Goal: Task Accomplishment & Management: Manage account settings

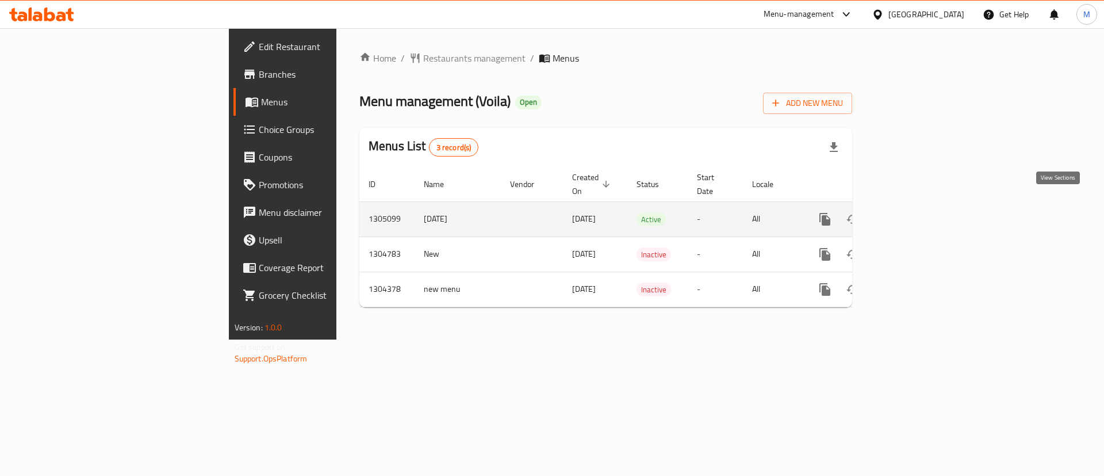
click at [913, 214] on icon "enhanced table" at bounding box center [908, 219] width 10 height 10
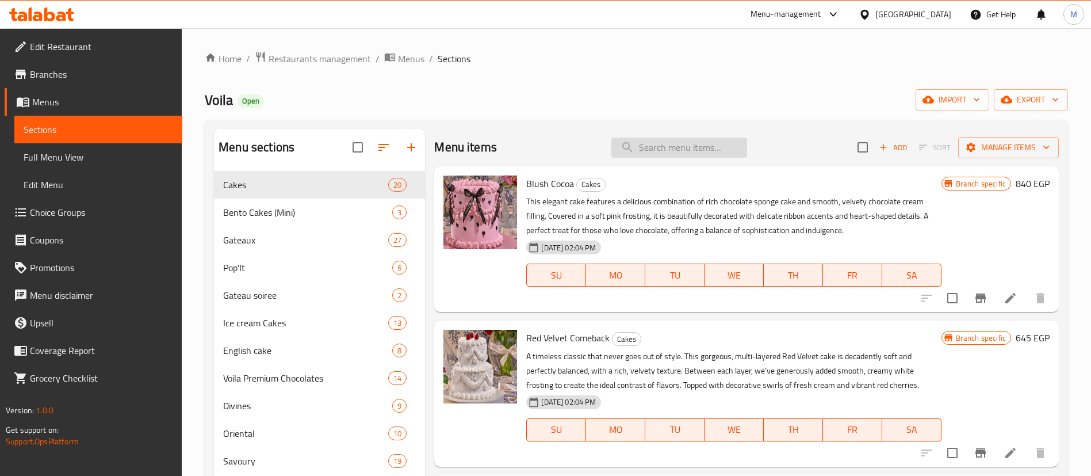
click at [681, 152] on input "search" at bounding box center [679, 147] width 136 height 20
paste input "Large Mini Sandwich Box"
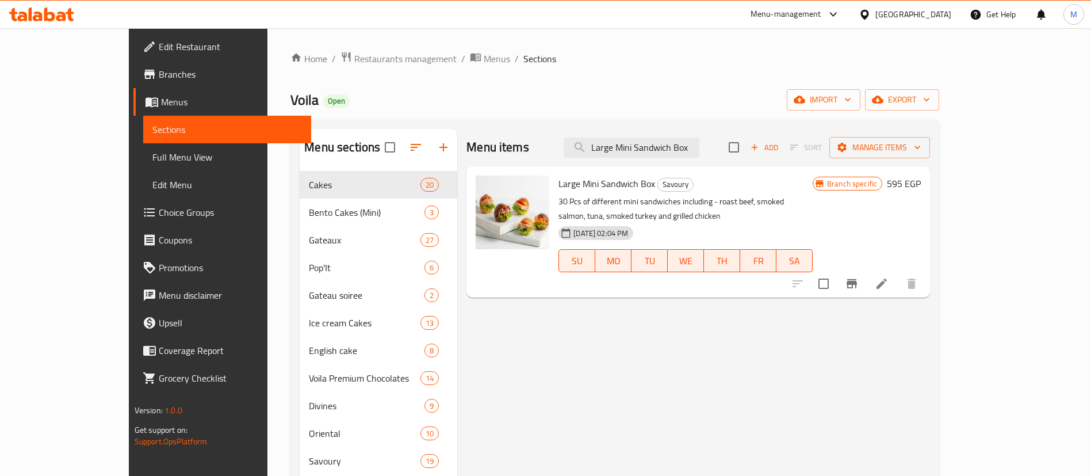
type input "Large Mini Sandwich Box"
click at [866, 270] on button "Branch-specific-item" at bounding box center [852, 284] width 28 height 28
click at [662, 174] on div "Large Mini Sandwich Box Savoury 30 Pcs of different mini sandwiches including -…" at bounding box center [685, 232] width 263 height 122
click at [683, 142] on input "Large Mini Sandwich Box" at bounding box center [632, 147] width 136 height 20
paste input "Small"
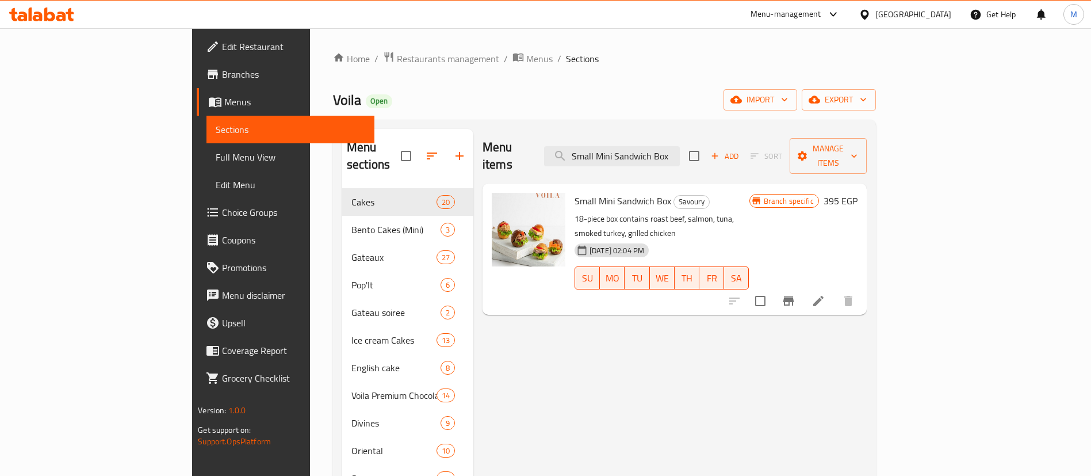
type input "Small Mini Sandwich Box"
click at [794, 296] on icon "Branch-specific-item" at bounding box center [788, 300] width 10 height 9
click at [680, 147] on input "Small Mini Sandwich Box" at bounding box center [612, 156] width 136 height 20
paste input "Mixed Catering"
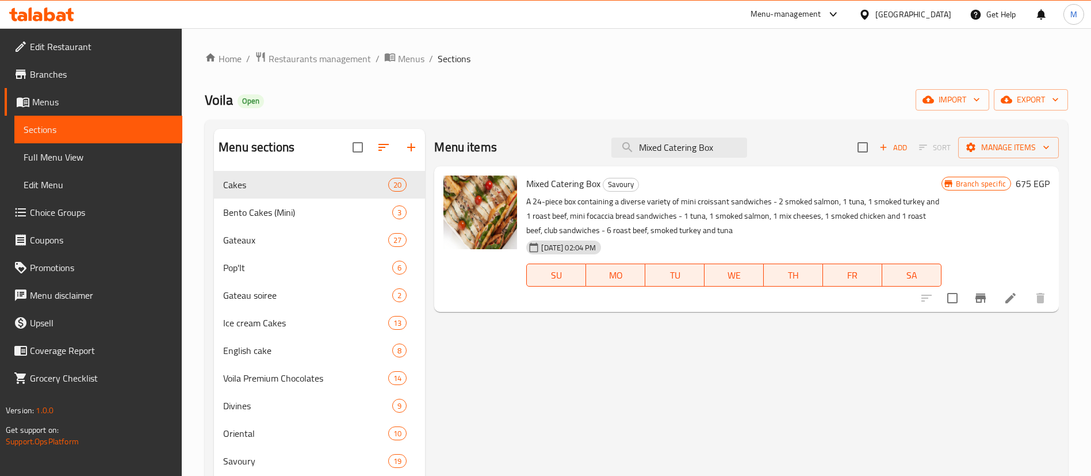
type input "Mixed Catering Box"
click at [983, 299] on icon "Branch-specific-item" at bounding box center [981, 297] width 10 height 9
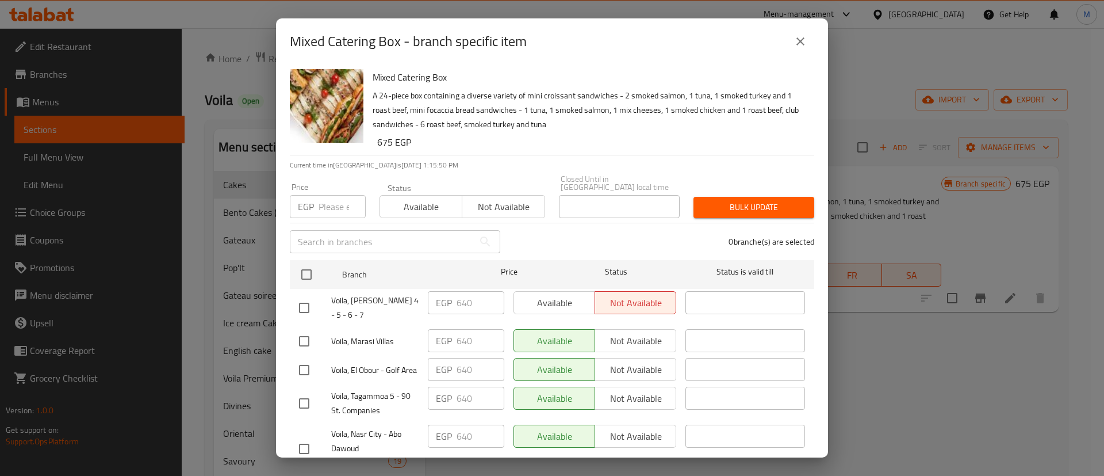
click at [331, 195] on input "number" at bounding box center [342, 206] width 47 height 23
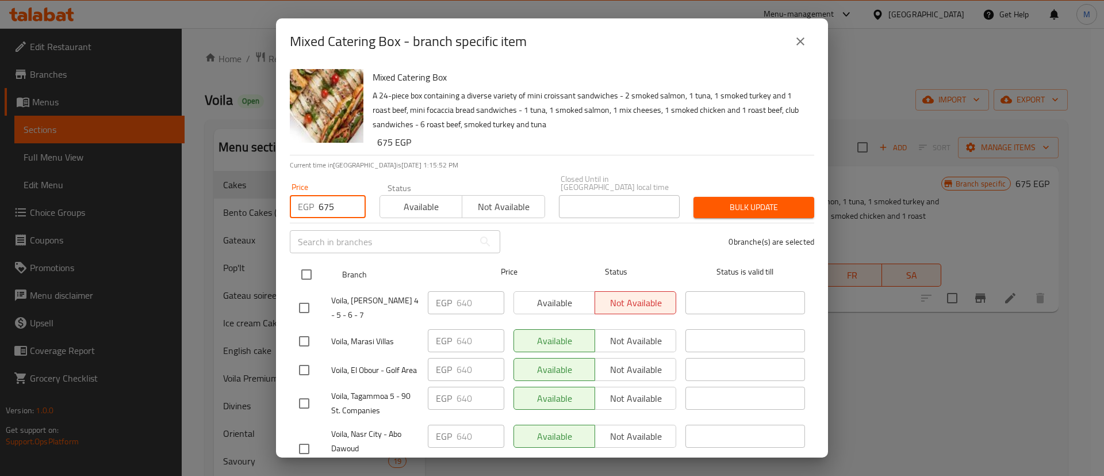
type input "675"
click at [305, 265] on input "checkbox" at bounding box center [307, 274] width 24 height 24
checkbox input "true"
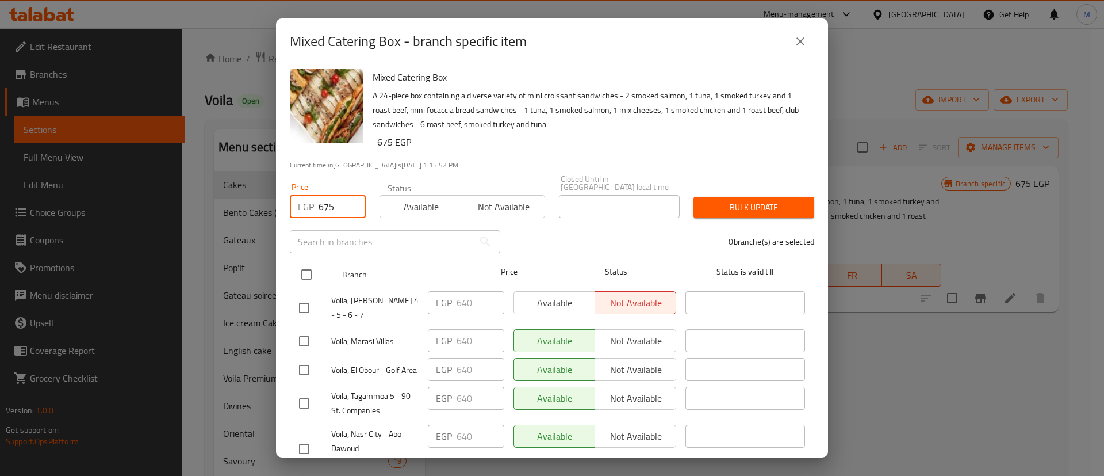
checkbox input "true"
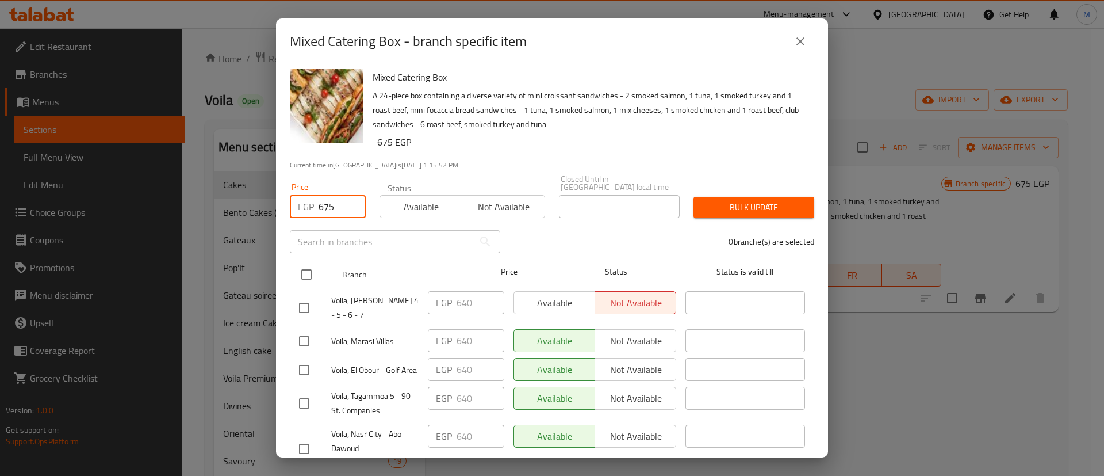
checkbox input "true"
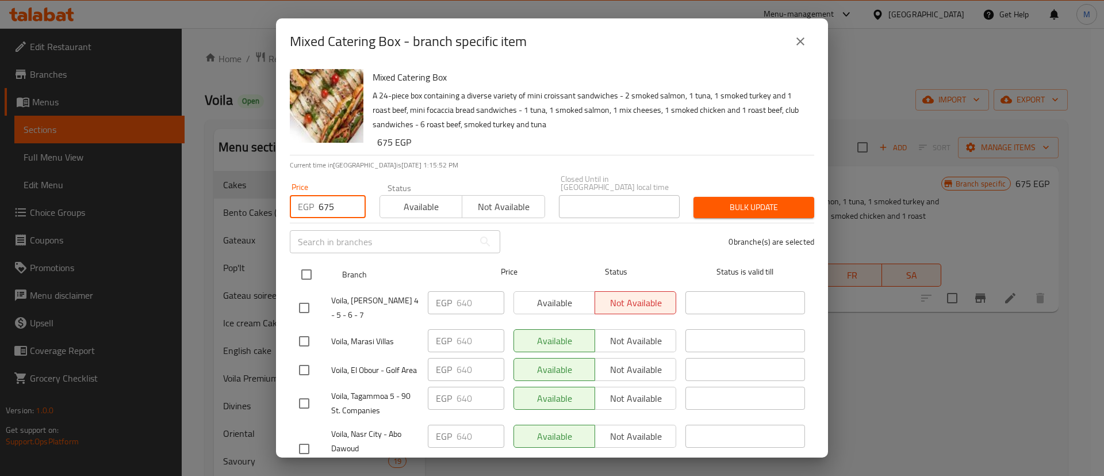
checkbox input "true"
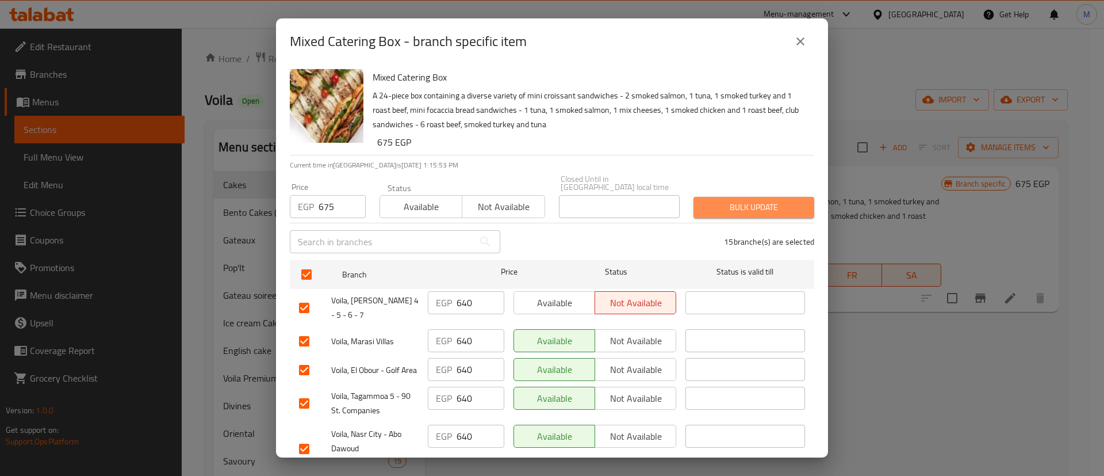
click at [777, 200] on span "Bulk update" at bounding box center [754, 207] width 102 height 14
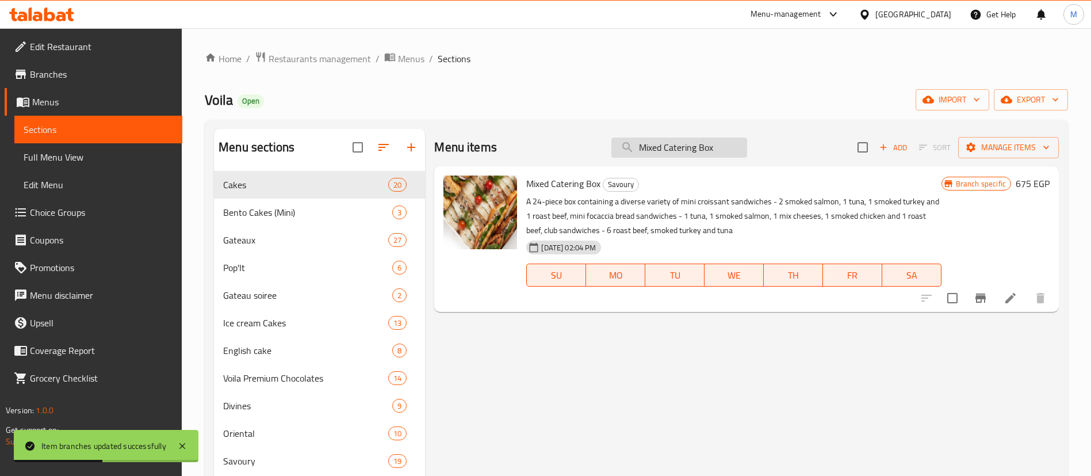
click at [719, 146] on input "Mixed Catering Box" at bounding box center [679, 147] width 136 height 20
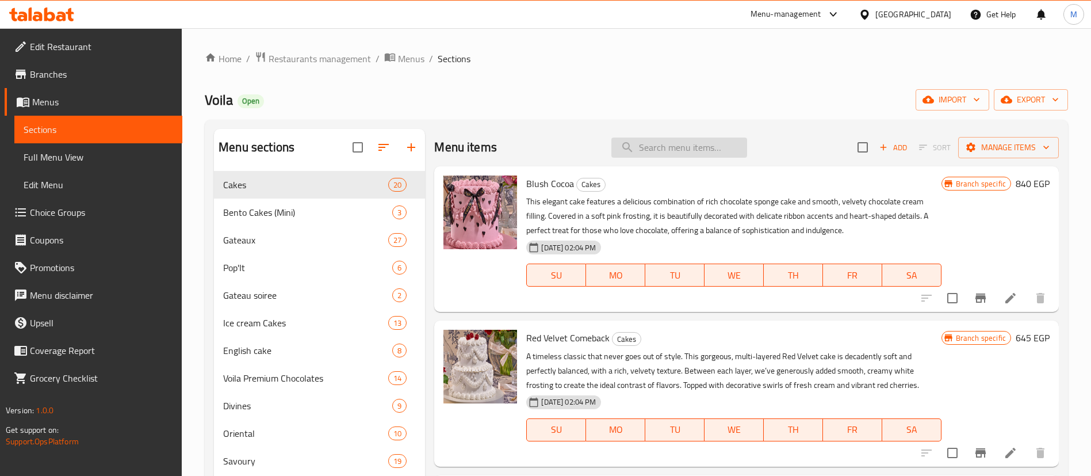
paste input "Medium Mini Sandwich Box"
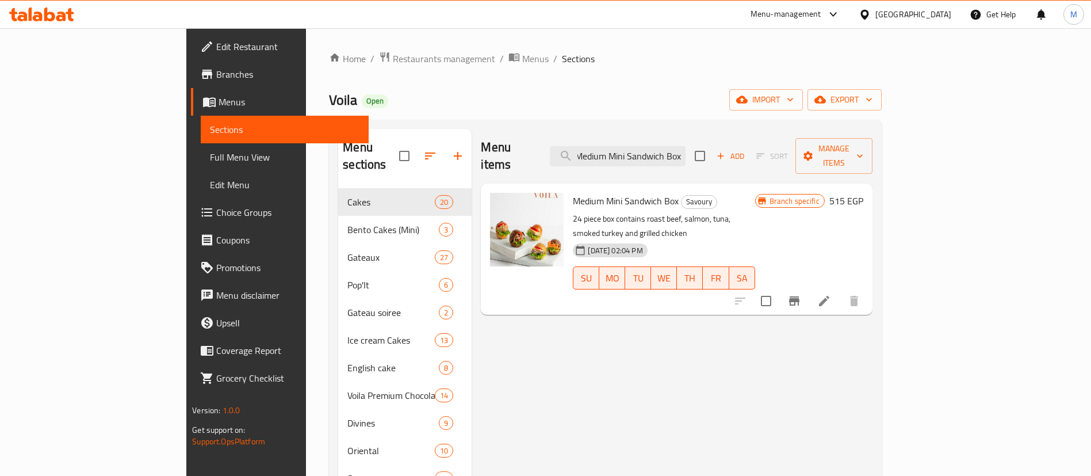
type input "Medium Mini Sandwich Box"
click at [808, 287] on button "Branch-specific-item" at bounding box center [795, 301] width 28 height 28
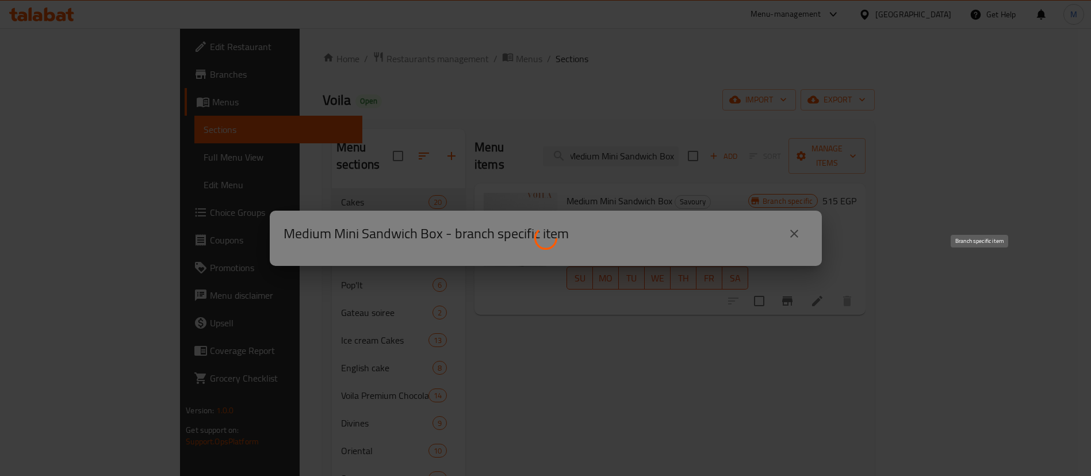
scroll to position [0, 0]
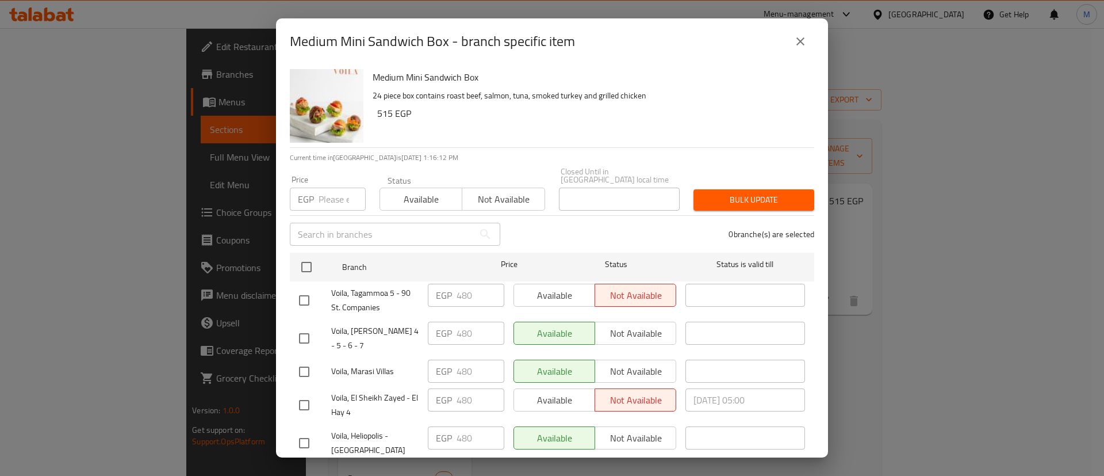
click at [342, 188] on input "number" at bounding box center [342, 199] width 47 height 23
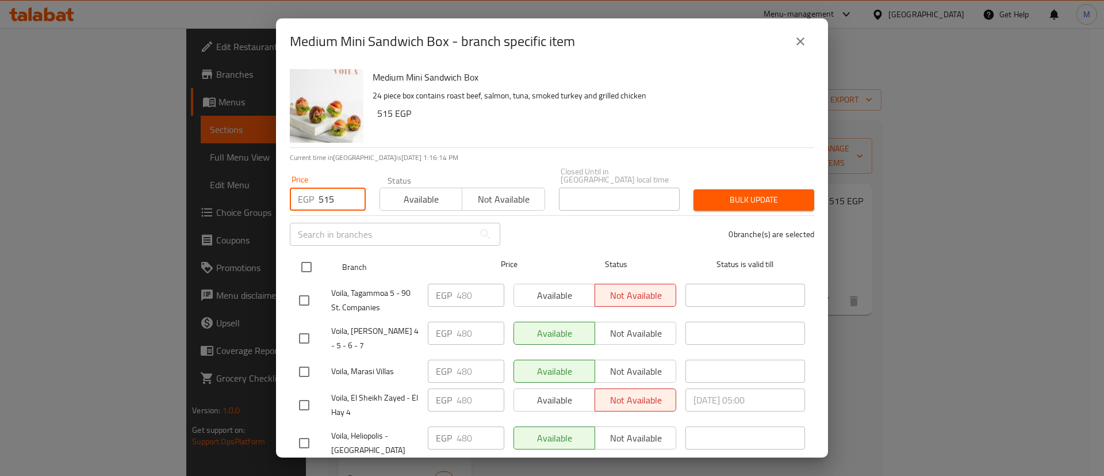
type input "515"
click at [304, 265] on input "checkbox" at bounding box center [307, 267] width 24 height 24
checkbox input "true"
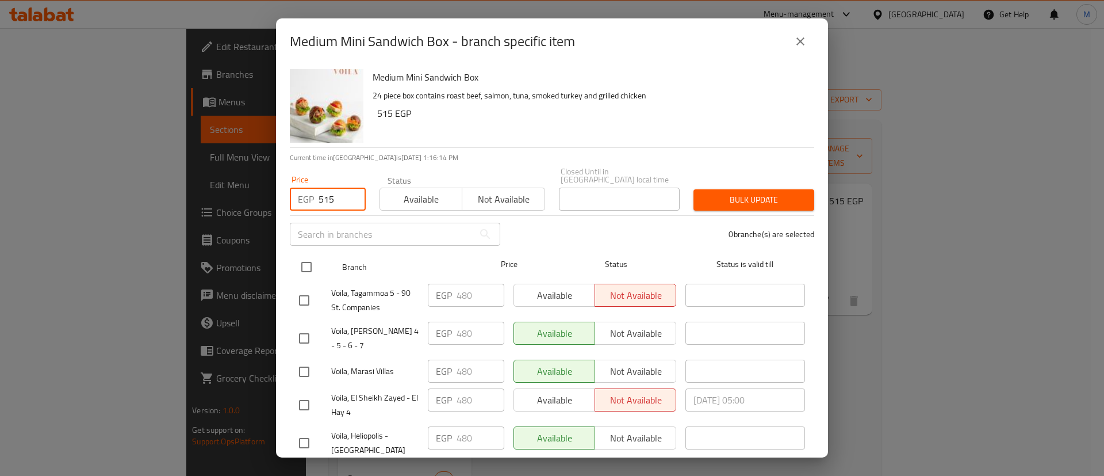
checkbox input "true"
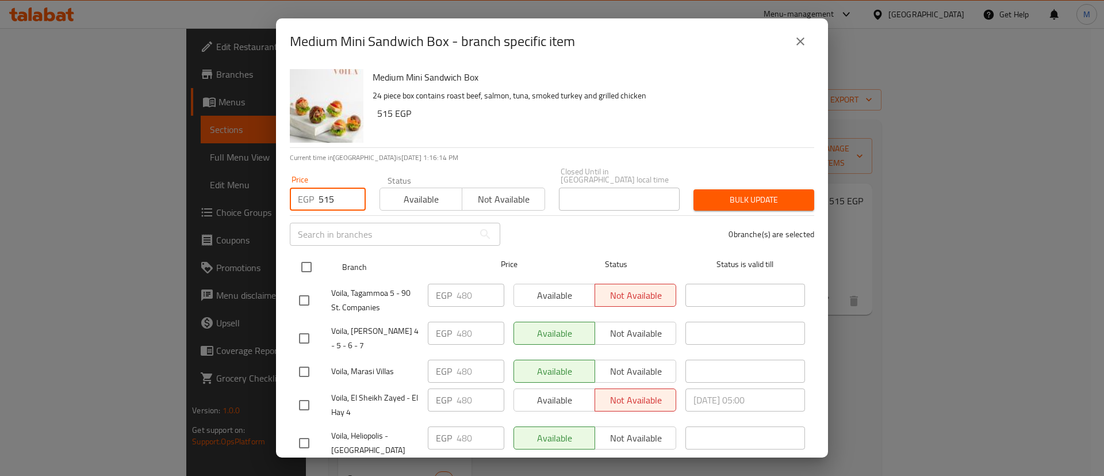
checkbox input "true"
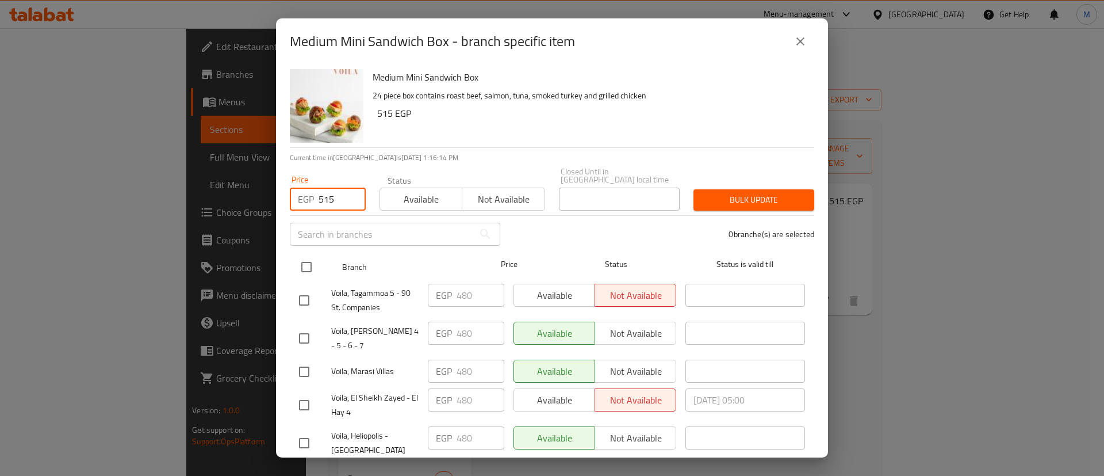
checkbox input "true"
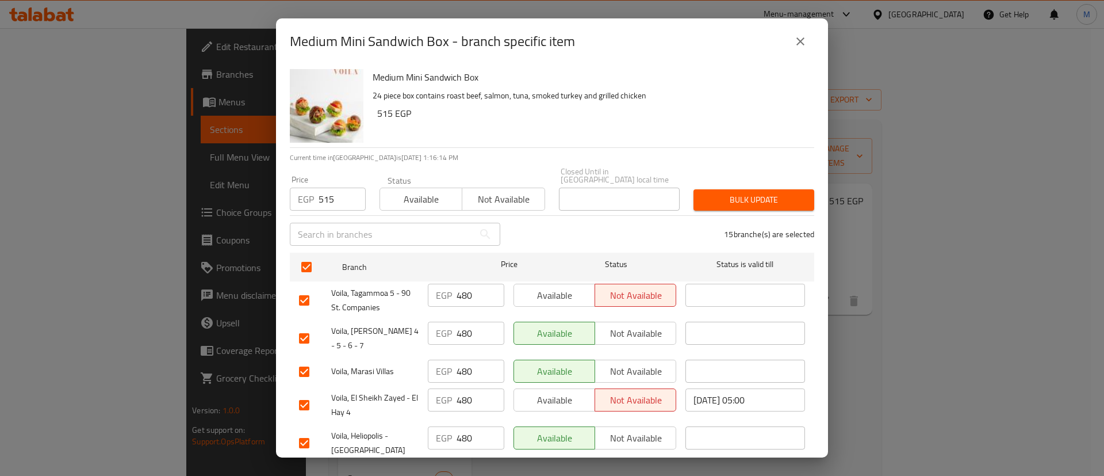
click at [745, 193] on span "Bulk update" at bounding box center [754, 200] width 102 height 14
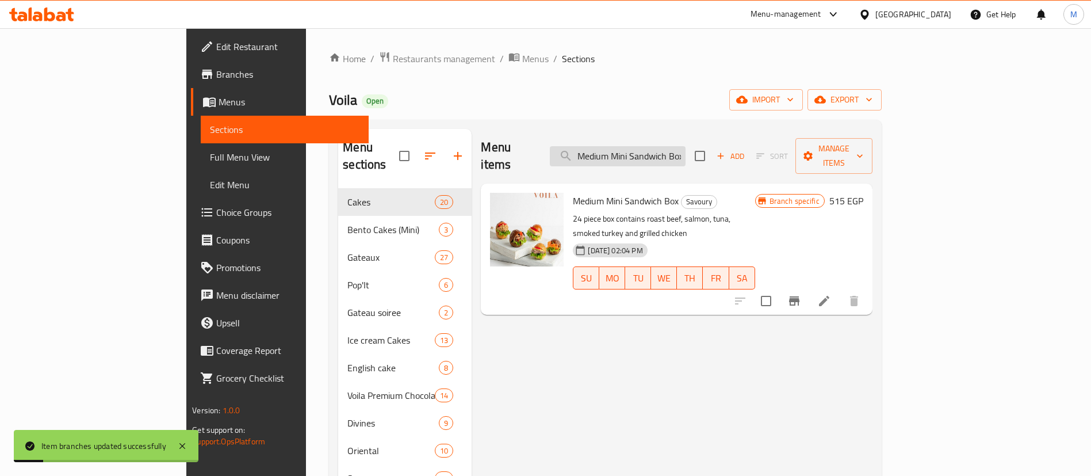
click at [686, 148] on input "Medium Mini Sandwich Box" at bounding box center [618, 156] width 136 height 20
paste input "ix Meat Mini Sandwiches"
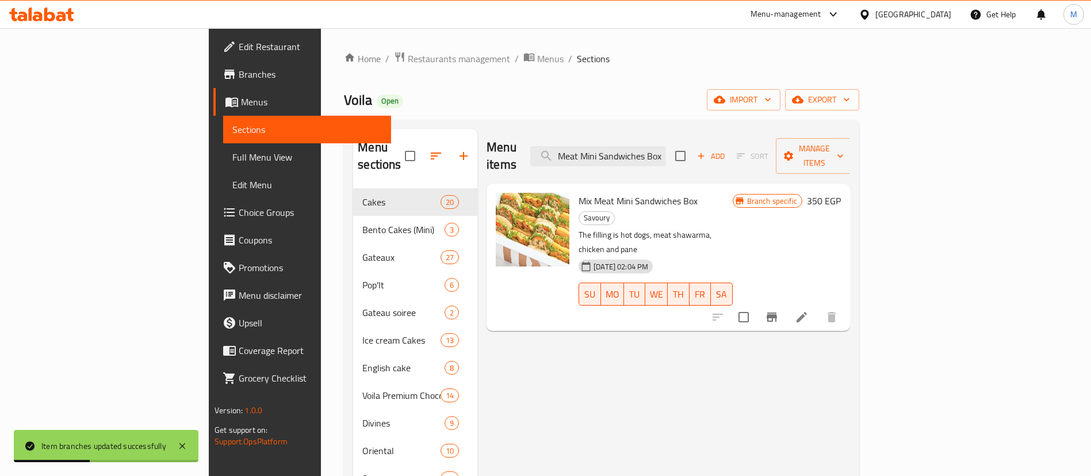
type input "Mix Meat Mini Sandwiches Box"
click at [779, 310] on icon "Branch-specific-item" at bounding box center [772, 317] width 14 height 14
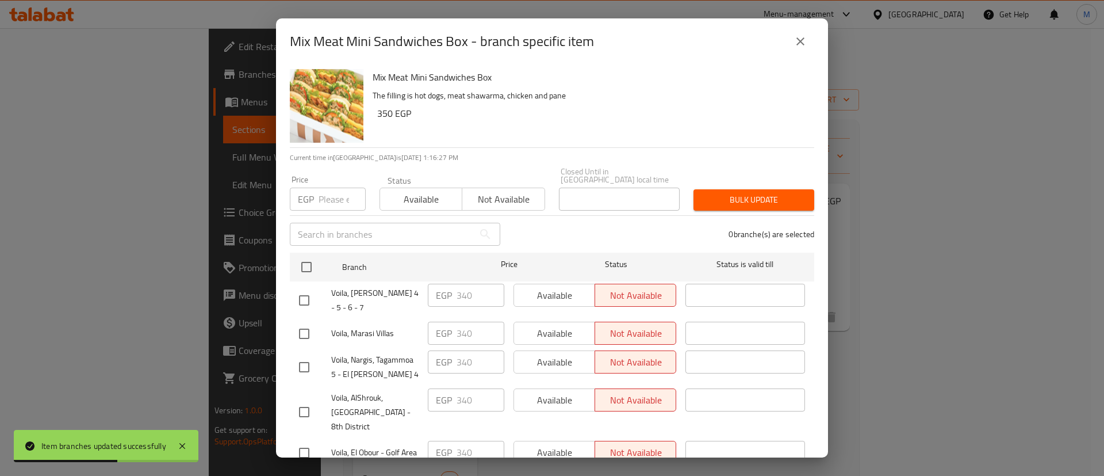
click at [330, 188] on input "number" at bounding box center [342, 199] width 47 height 23
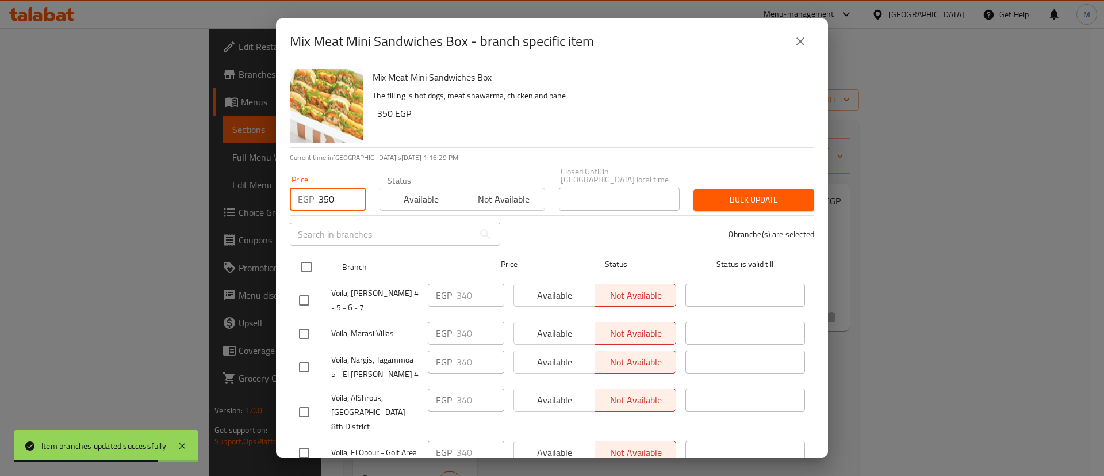
type input "350"
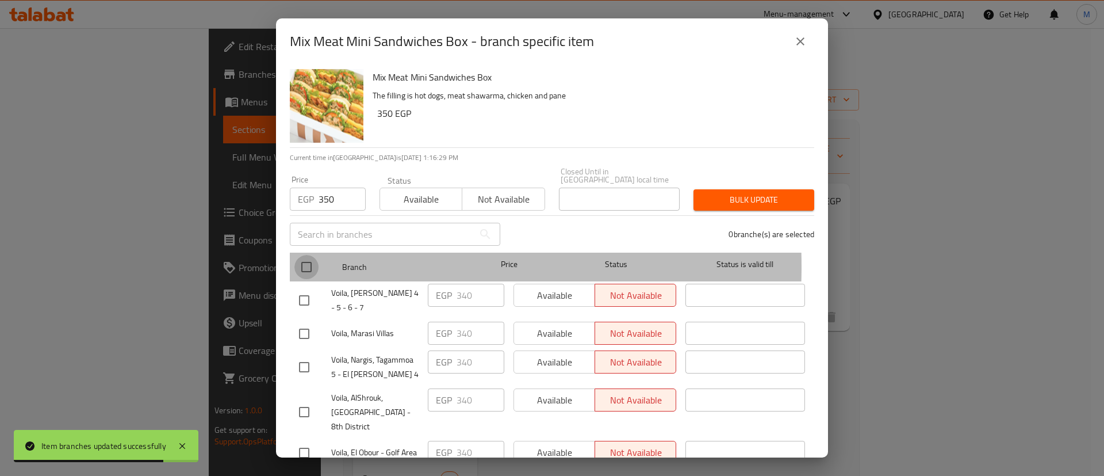
click at [306, 258] on input "checkbox" at bounding box center [307, 267] width 24 height 24
checkbox input "true"
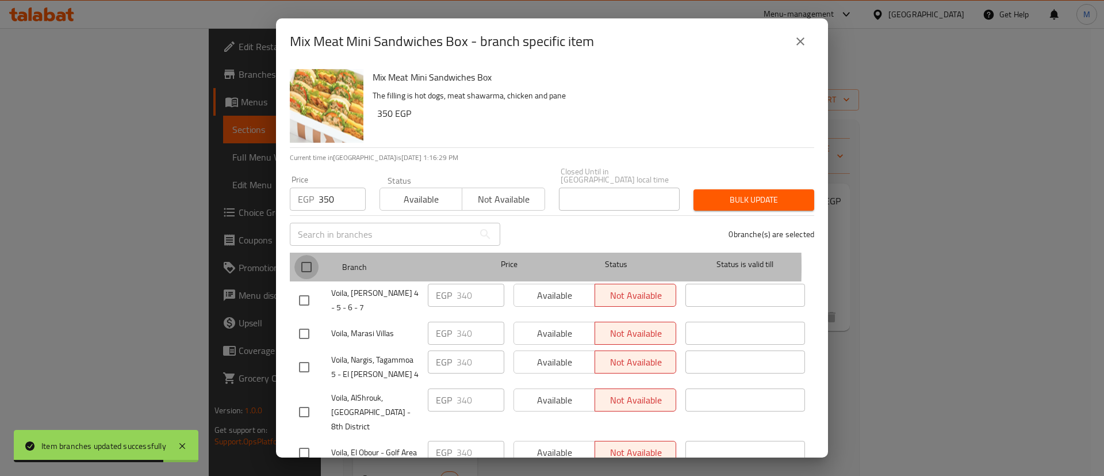
checkbox input "true"
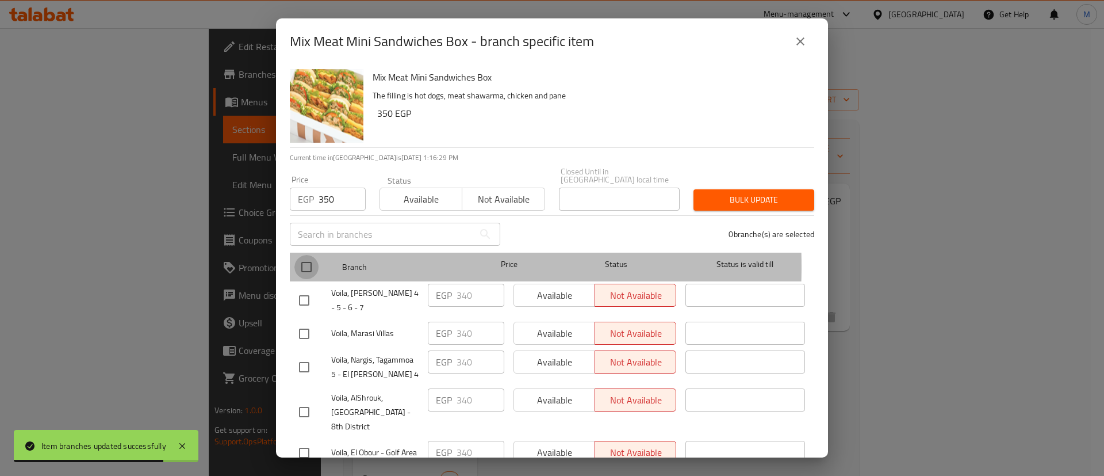
checkbox input "true"
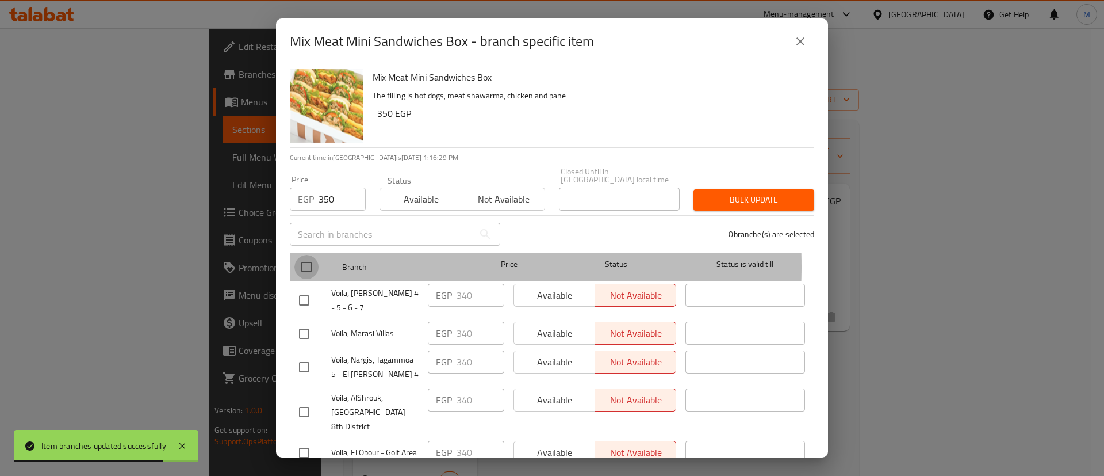
checkbox input "true"
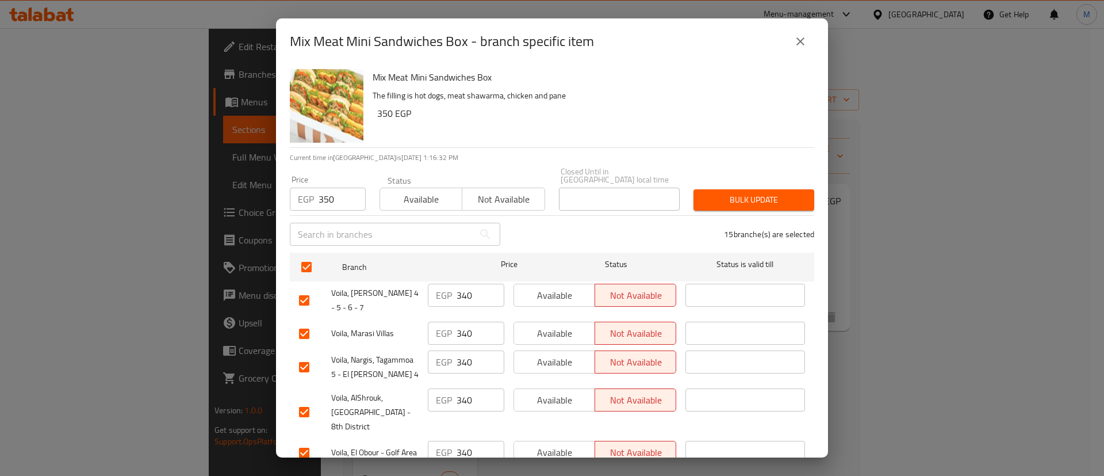
click at [762, 197] on span "Bulk update" at bounding box center [754, 200] width 102 height 14
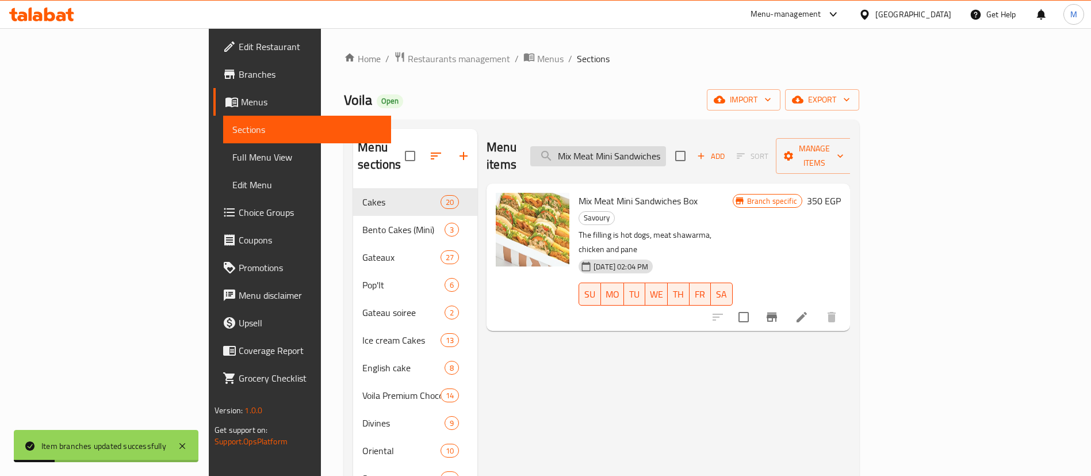
click at [662, 151] on input "Mix Meat Mini Sandwiches Box" at bounding box center [598, 156] width 136 height 20
paste input "Large Mini Croissant"
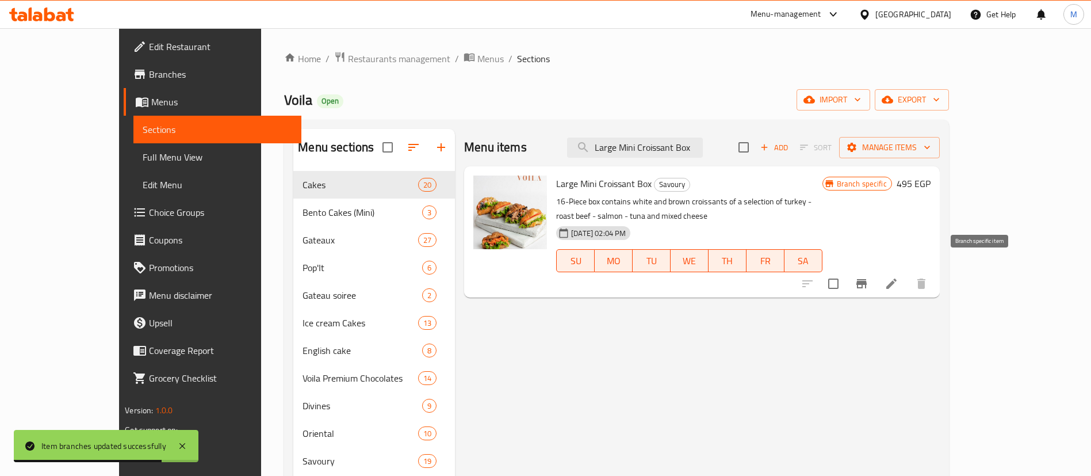
click at [876, 270] on button "Branch-specific-item" at bounding box center [862, 284] width 28 height 28
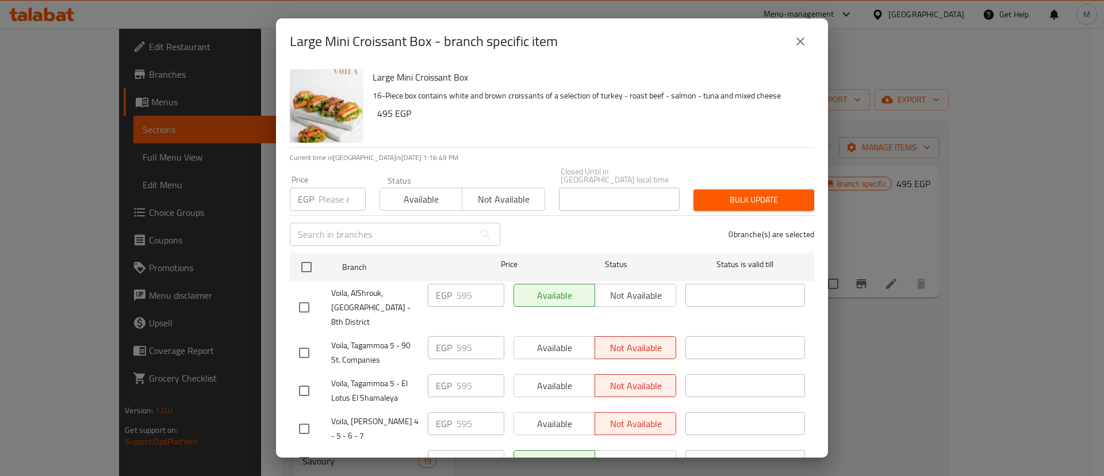
click at [804, 36] on icon "close" at bounding box center [801, 42] width 14 height 14
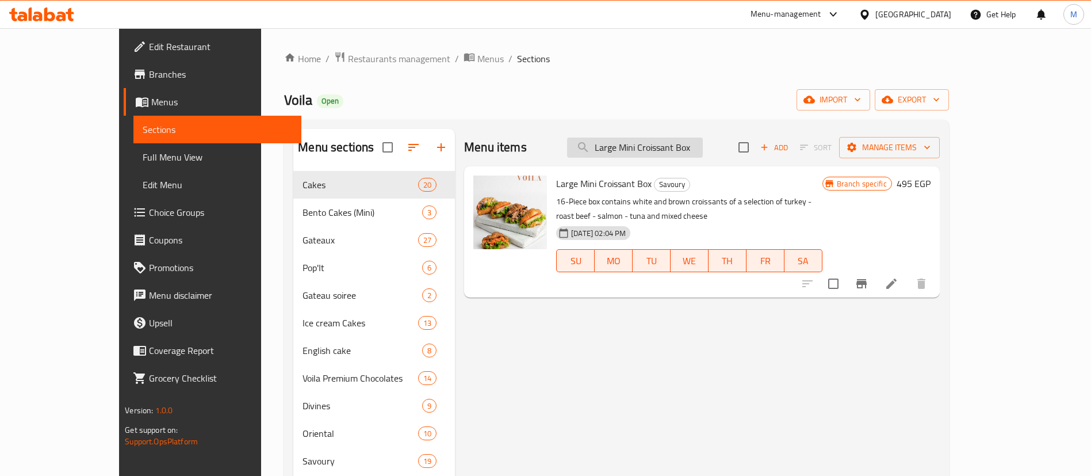
click at [653, 149] on input "Large Mini Croissant Box" at bounding box center [635, 147] width 136 height 20
paste input "Small Club Sandwich"
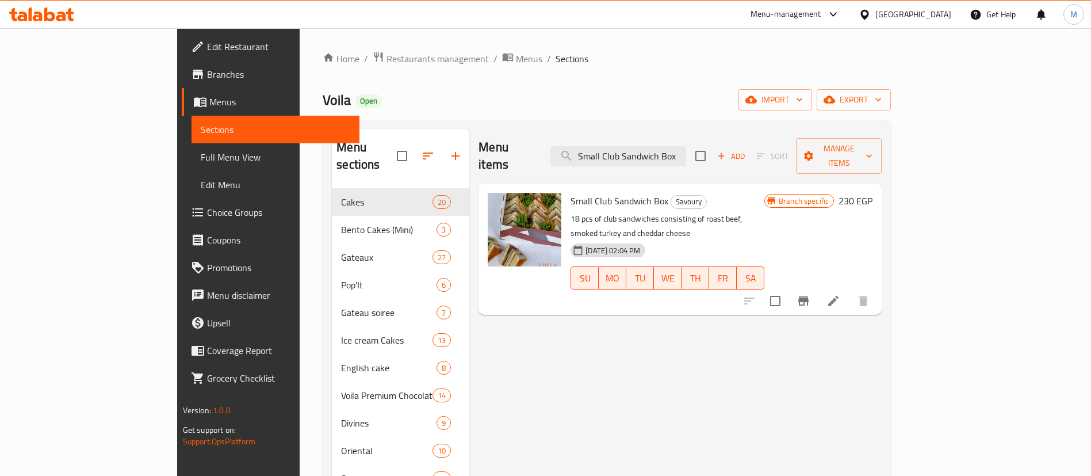
click at [817, 287] on button "Branch-specific-item" at bounding box center [804, 301] width 28 height 28
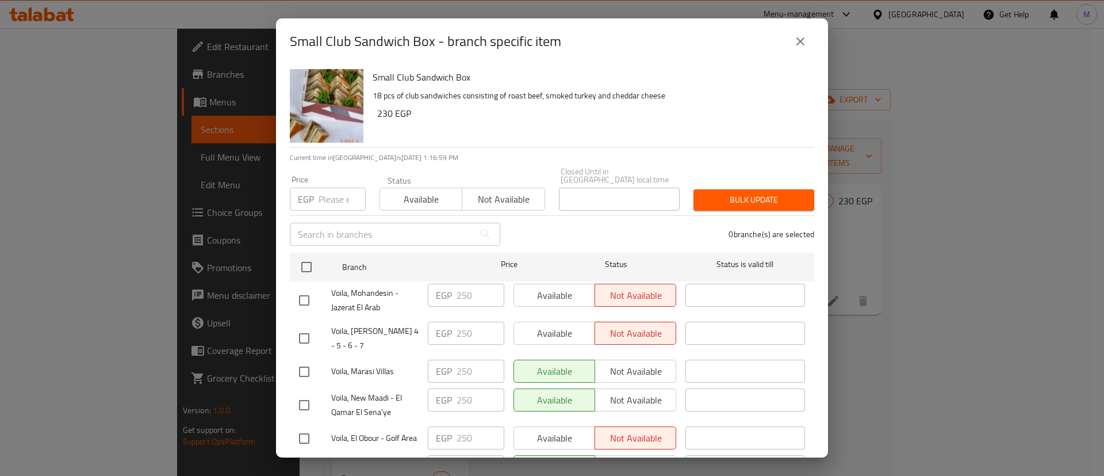
click at [802, 48] on icon "close" at bounding box center [801, 42] width 14 height 14
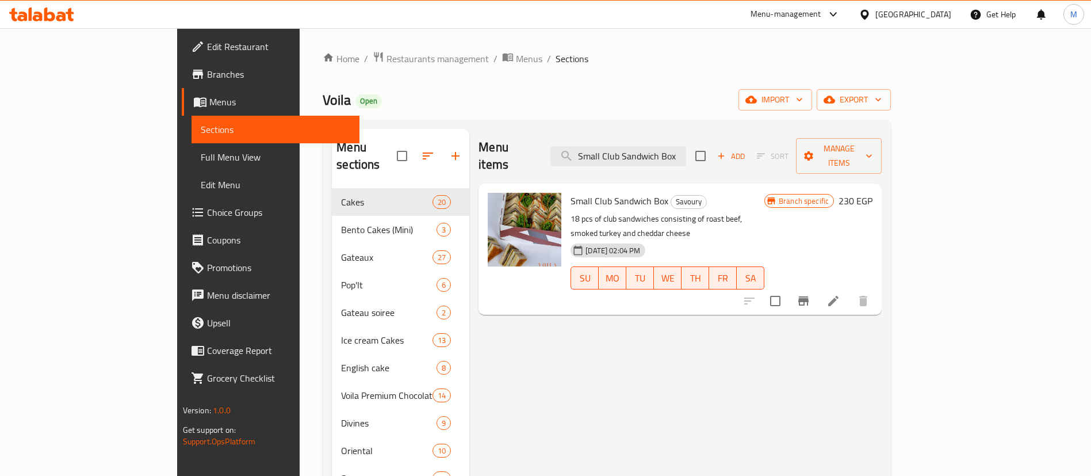
click at [650, 136] on div "Menu items Small Club Sandwich Box Add Sort Manage items" at bounding box center [680, 156] width 403 height 55
click at [651, 146] on input "Small Club Sandwich Box" at bounding box center [619, 156] width 136 height 20
paste input "Mini Croissant Small"
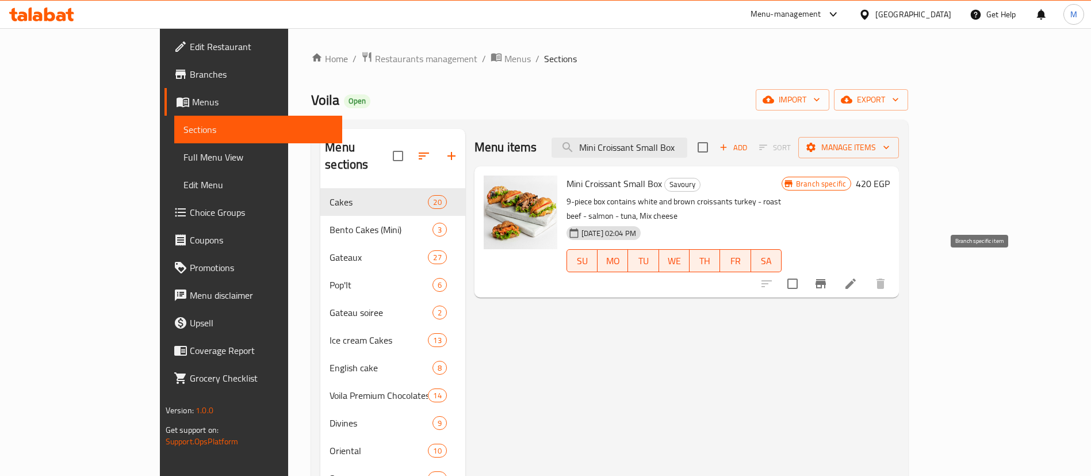
type input "Mini Croissant Small Box"
click at [828, 277] on icon "Branch-specific-item" at bounding box center [821, 284] width 14 height 14
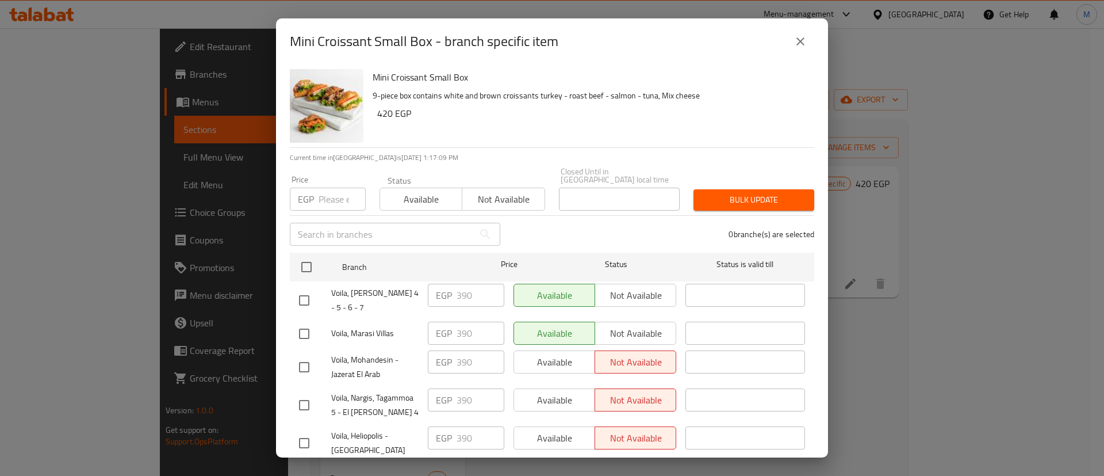
click at [328, 198] on input "number" at bounding box center [342, 199] width 47 height 23
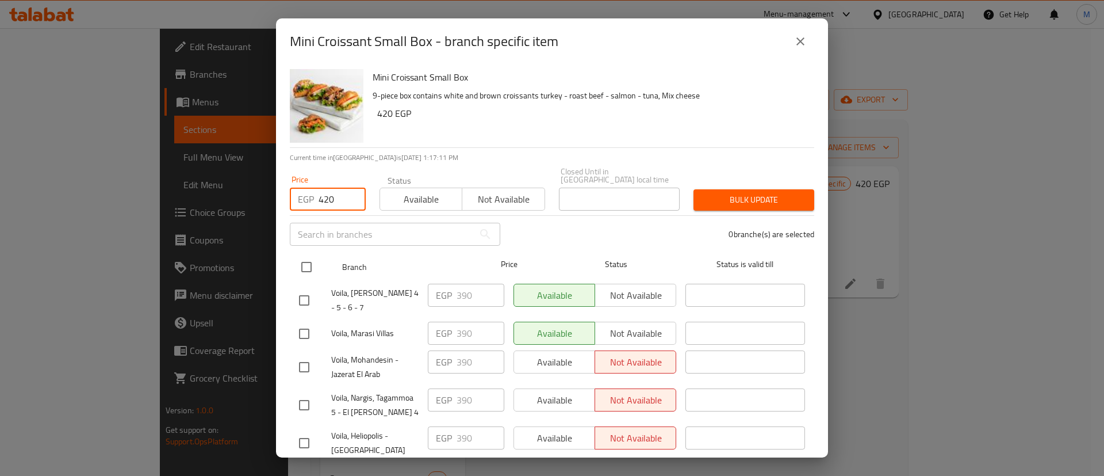
type input "420"
click at [304, 255] on input "checkbox" at bounding box center [307, 267] width 24 height 24
checkbox input "true"
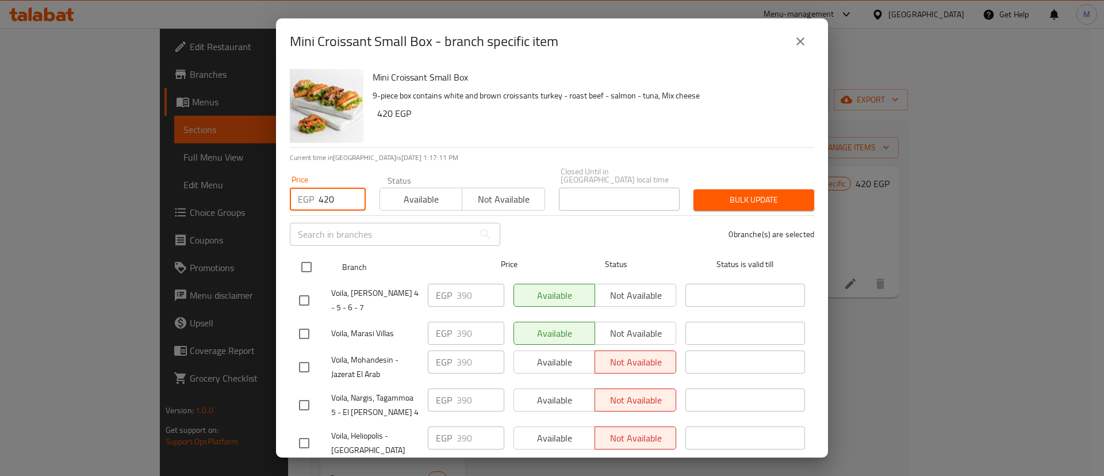
checkbox input "true"
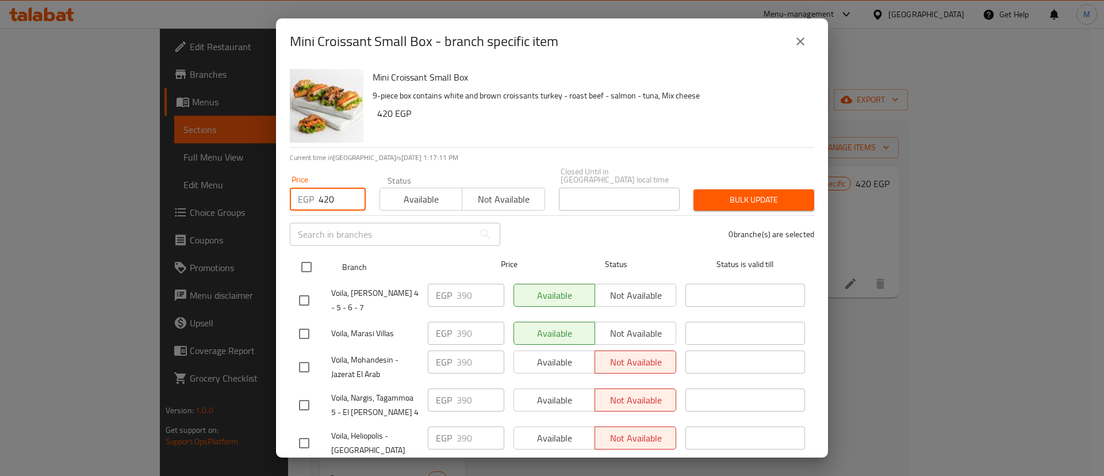
checkbox input "true"
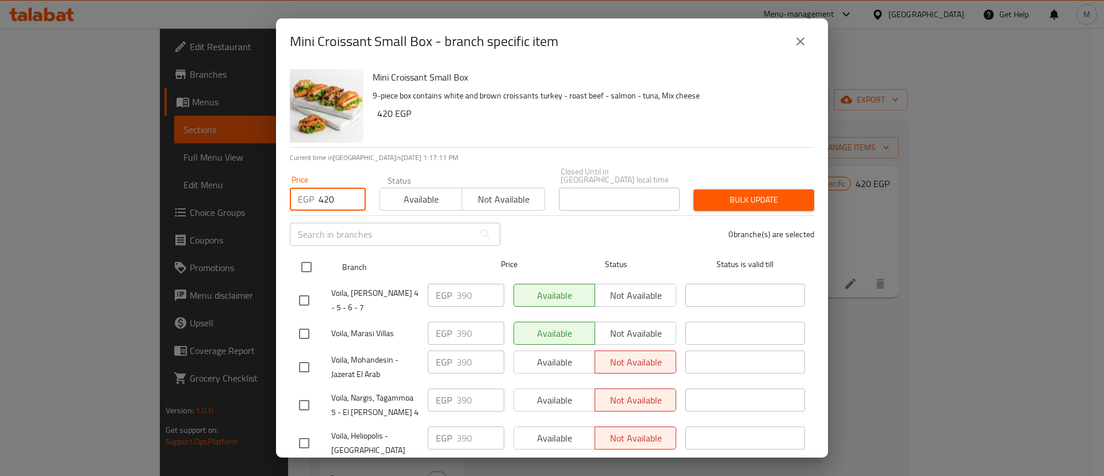
checkbox input "true"
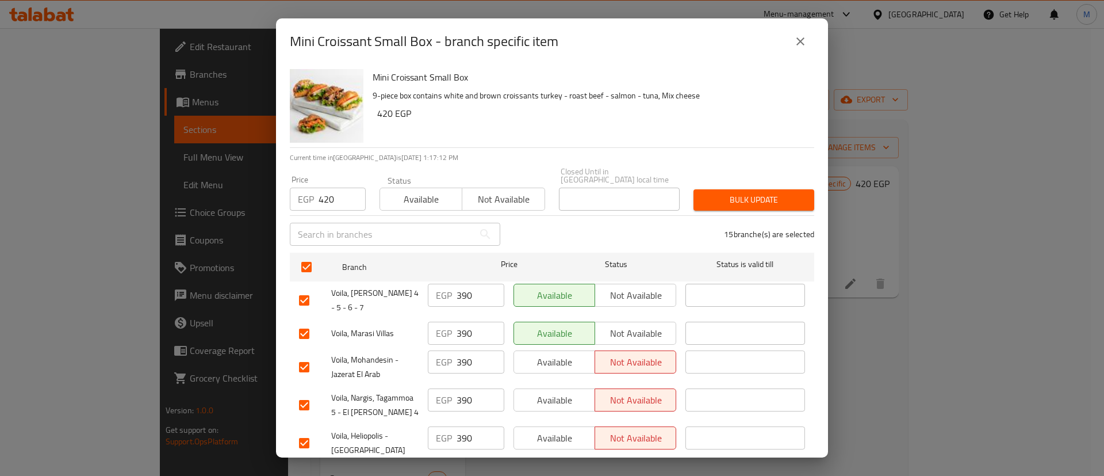
click at [733, 166] on div "Price EGP 420 Price Status Available Not available Closed Until in [GEOGRAPHIC_…" at bounding box center [552, 188] width 538 height 57
click at [722, 195] on span "Bulk update" at bounding box center [754, 200] width 102 height 14
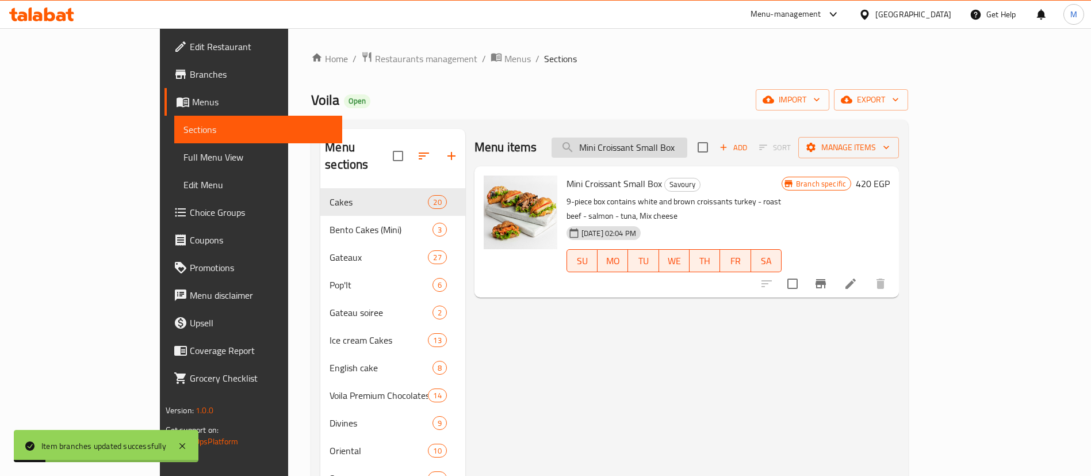
click at [671, 146] on input "Mini Croissant Small Box" at bounding box center [620, 147] width 136 height 20
paste input "Taco"
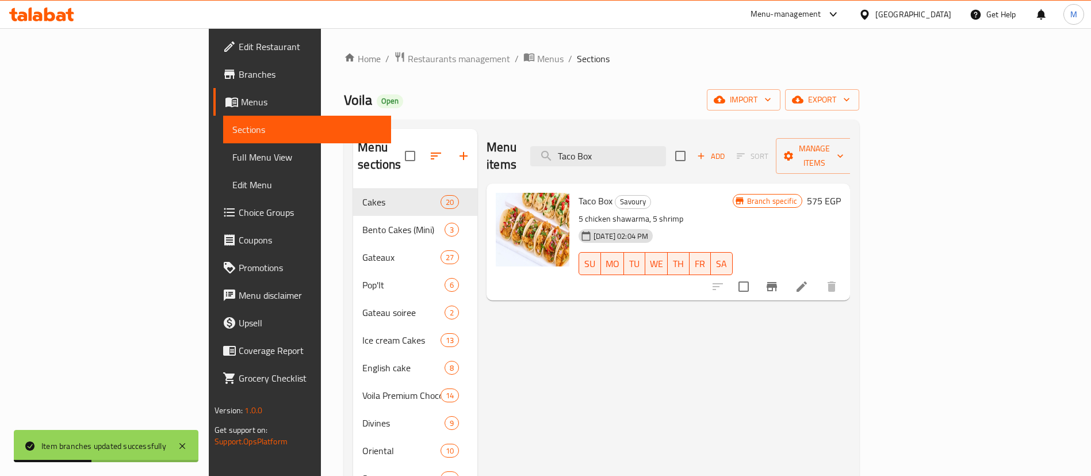
type input "Taco Box"
click at [777, 282] on icon "Branch-specific-item" at bounding box center [772, 286] width 10 height 9
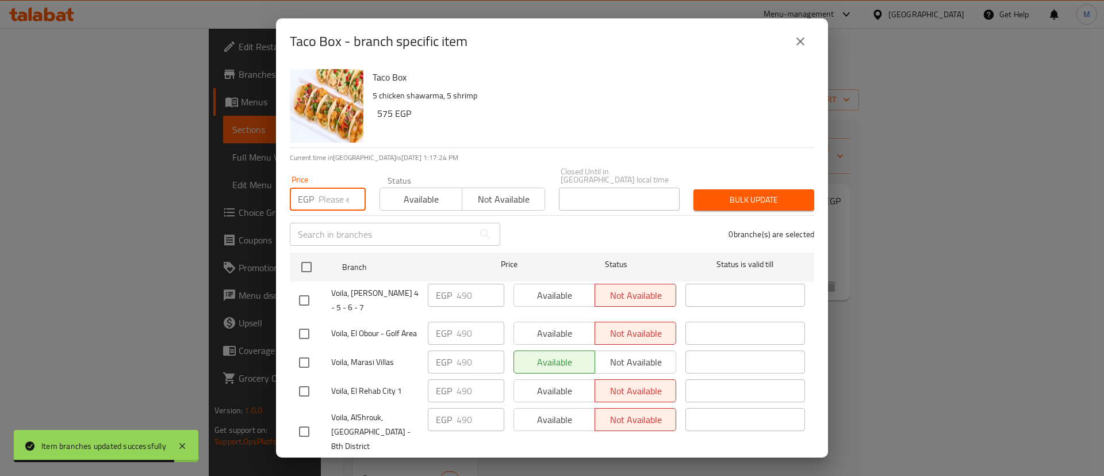
click at [342, 190] on input "number" at bounding box center [342, 199] width 47 height 23
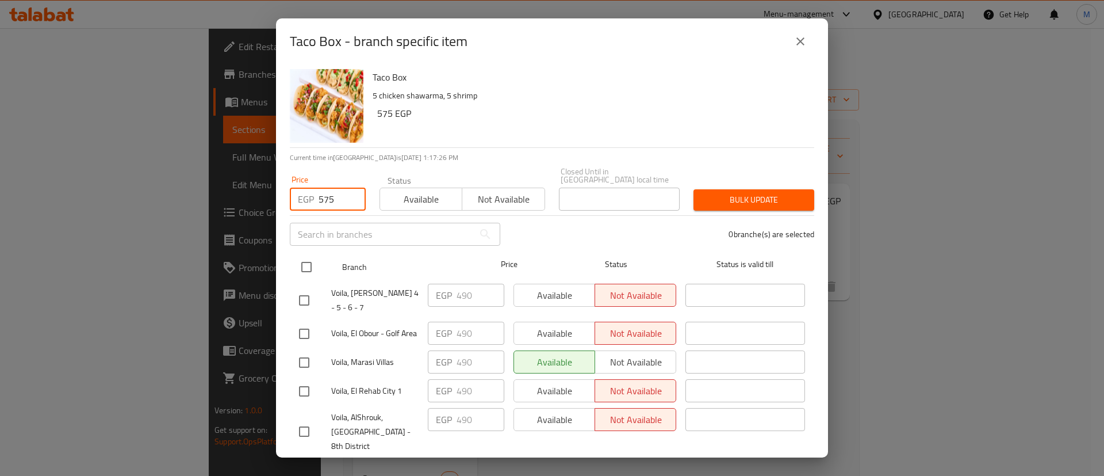
type input "575"
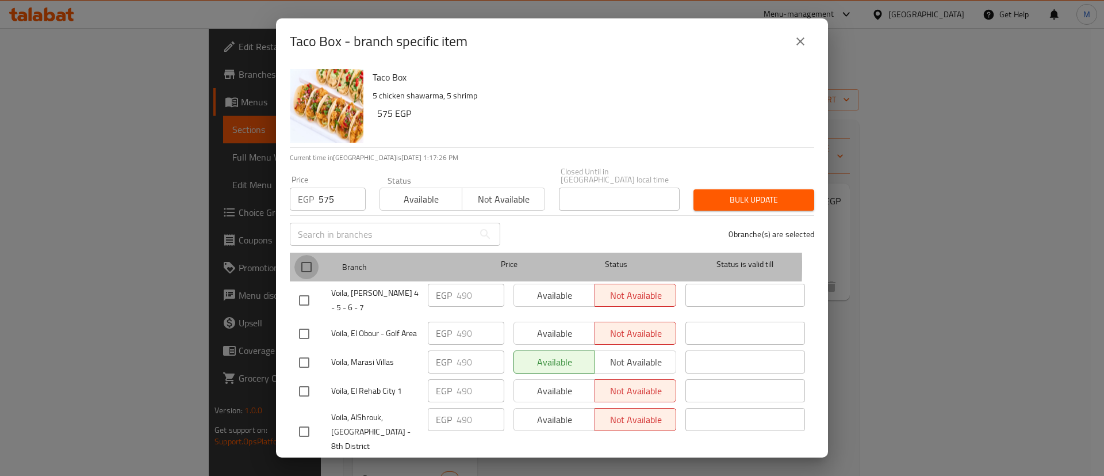
click at [306, 256] on input "checkbox" at bounding box center [307, 267] width 24 height 24
checkbox input "true"
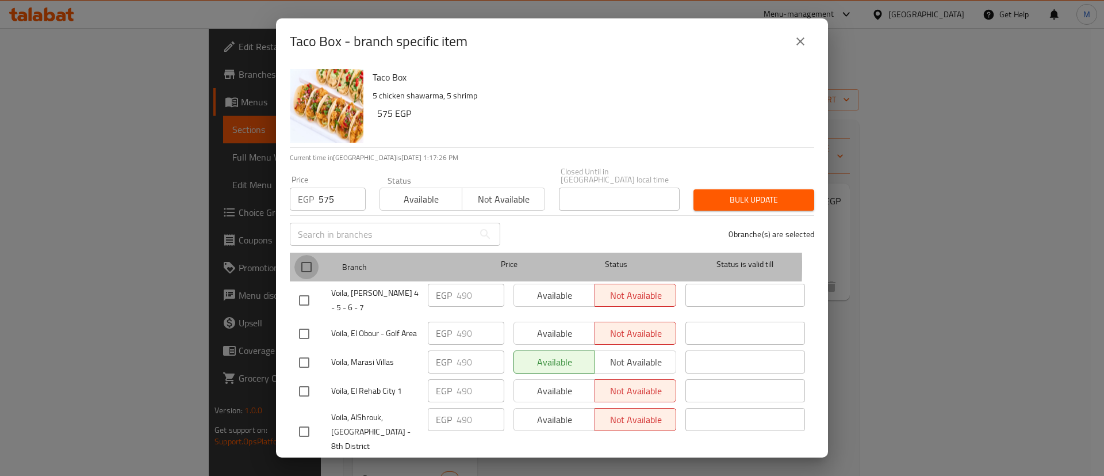
checkbox input "true"
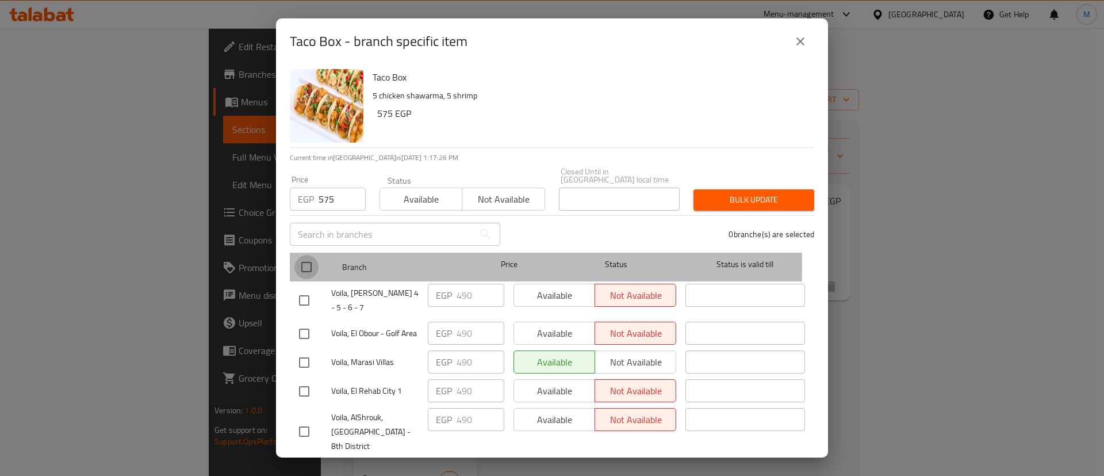
checkbox input "true"
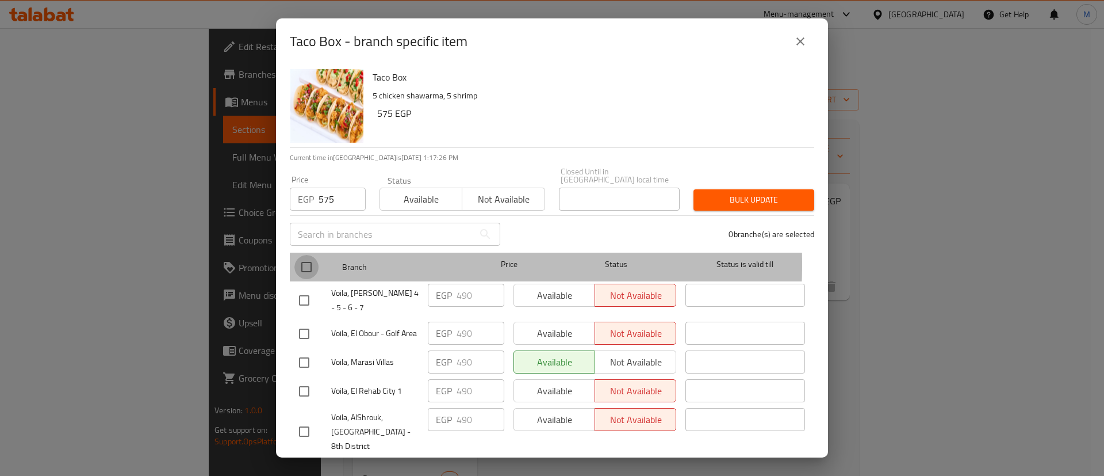
checkbox input "true"
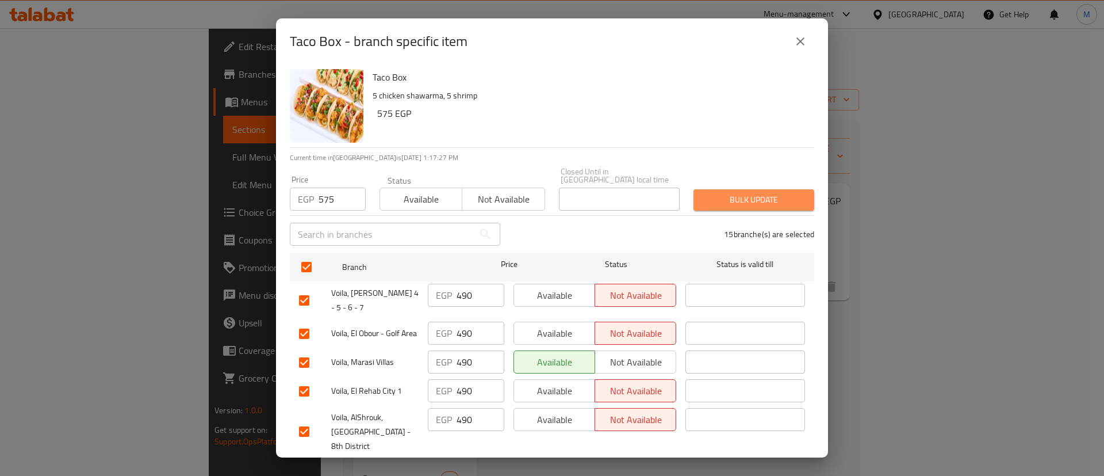
click at [771, 197] on span "Bulk update" at bounding box center [754, 200] width 102 height 14
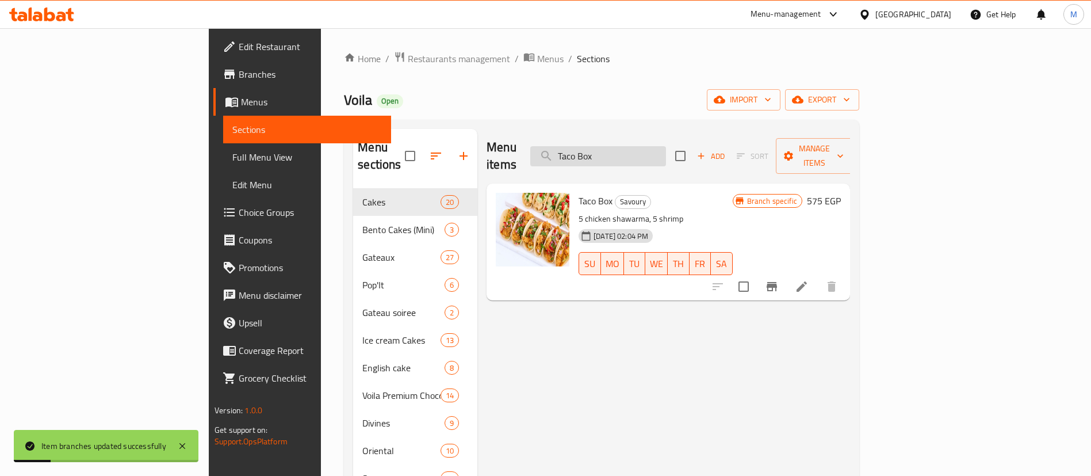
click at [666, 153] on input "Taco Box" at bounding box center [598, 156] width 136 height 20
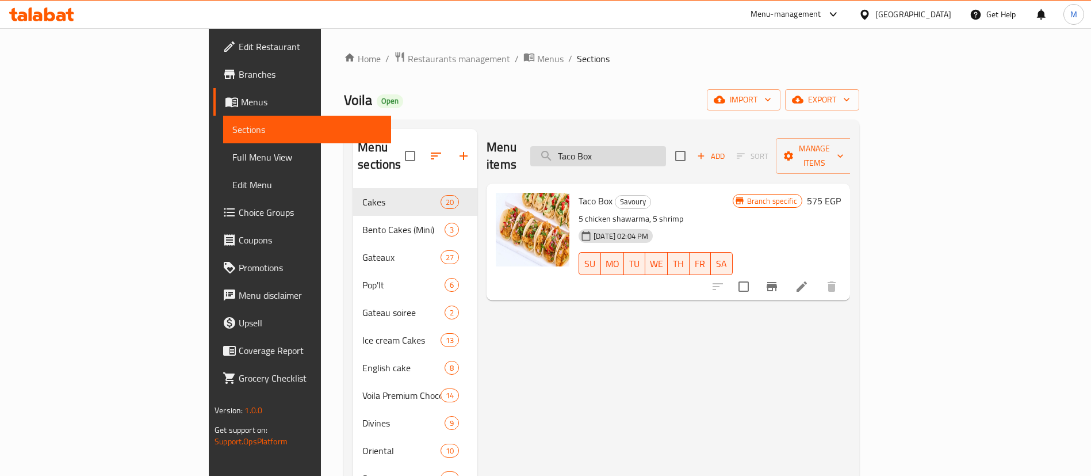
paste input "Large Club Sandwich"
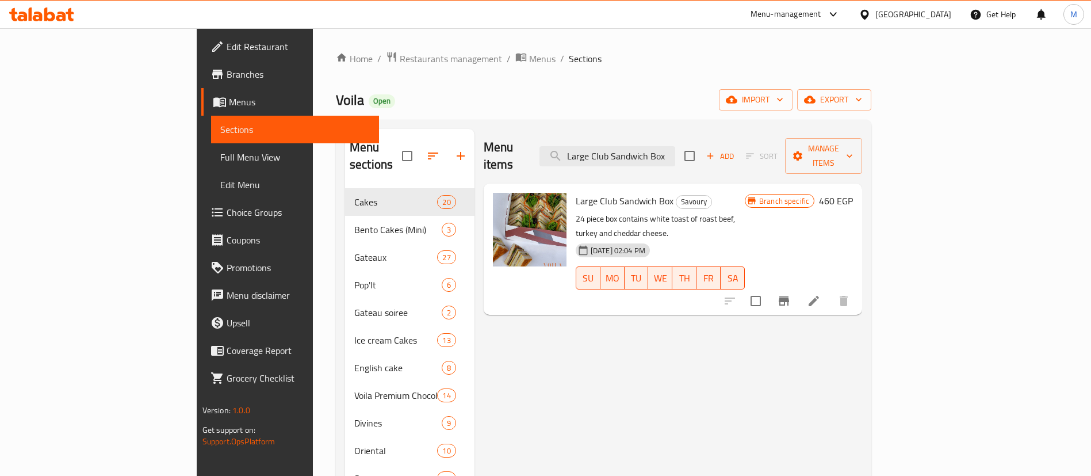
type input "Large Club Sandwich Box"
click at [789, 296] on icon "Branch-specific-item" at bounding box center [784, 300] width 10 height 9
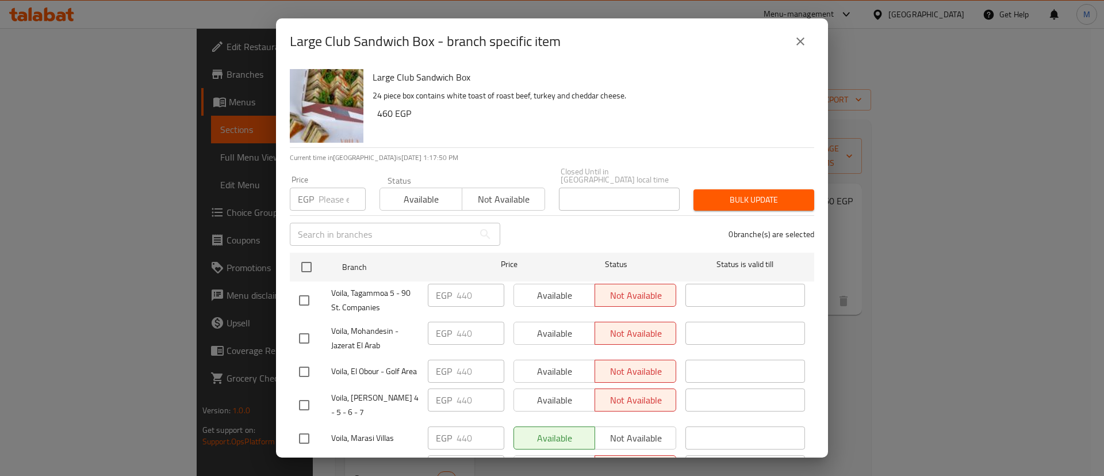
click at [328, 188] on input "number" at bounding box center [342, 199] width 47 height 23
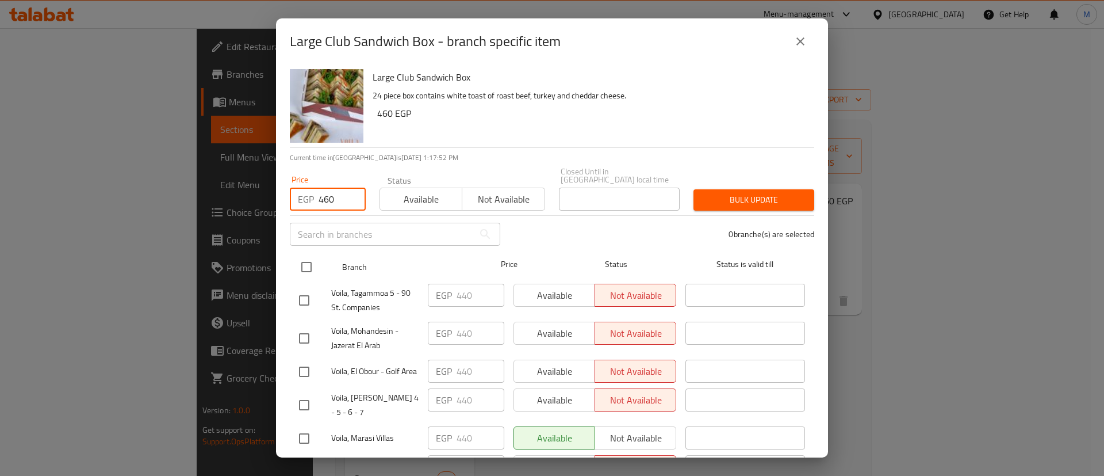
type input "460"
click at [303, 265] on input "checkbox" at bounding box center [307, 267] width 24 height 24
checkbox input "true"
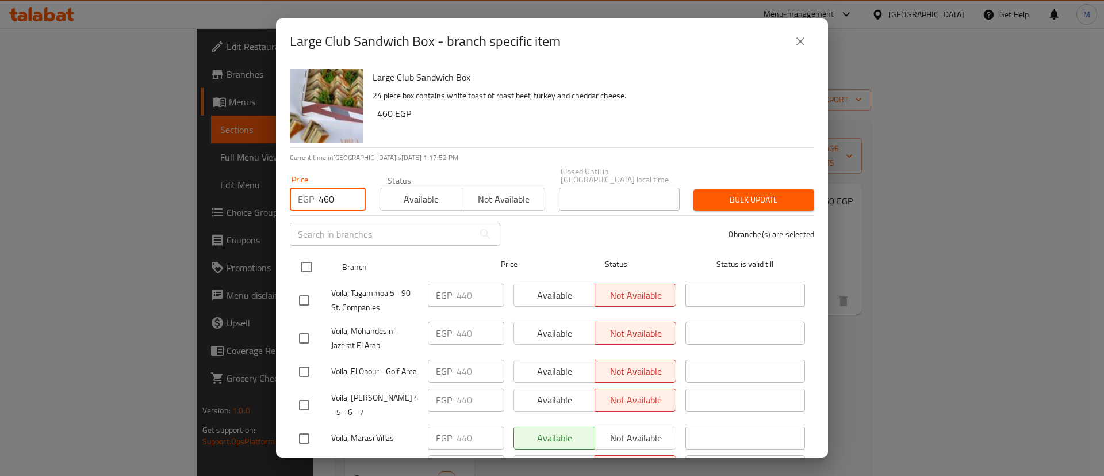
checkbox input "true"
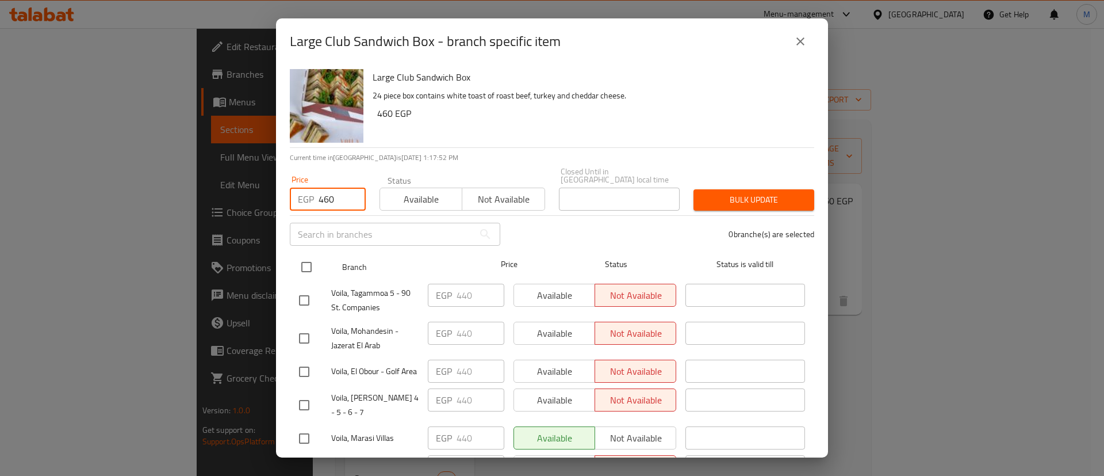
checkbox input "true"
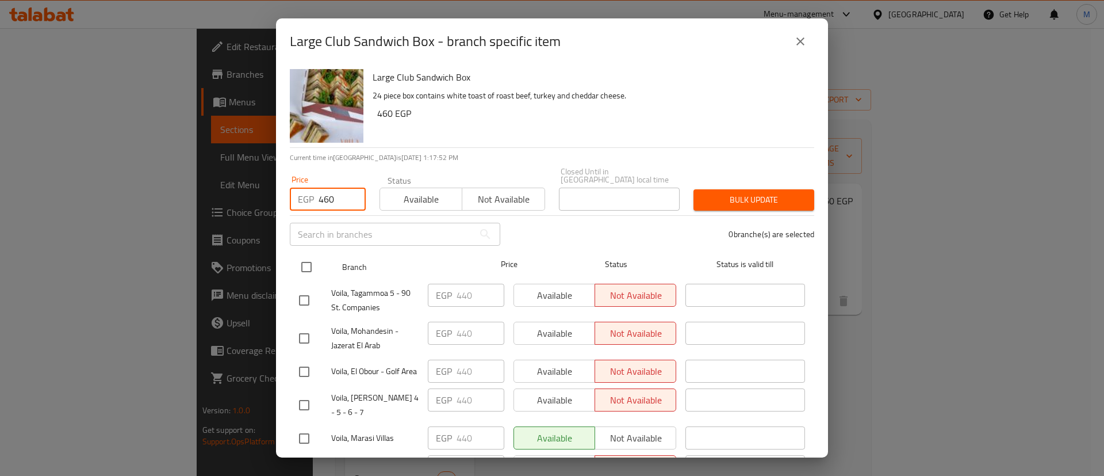
checkbox input "true"
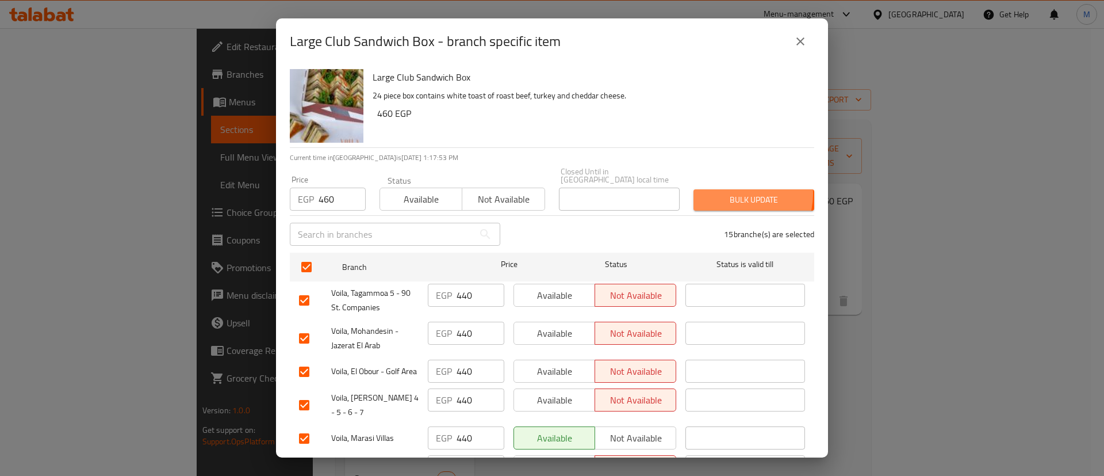
click at [725, 193] on span "Bulk update" at bounding box center [754, 200] width 102 height 14
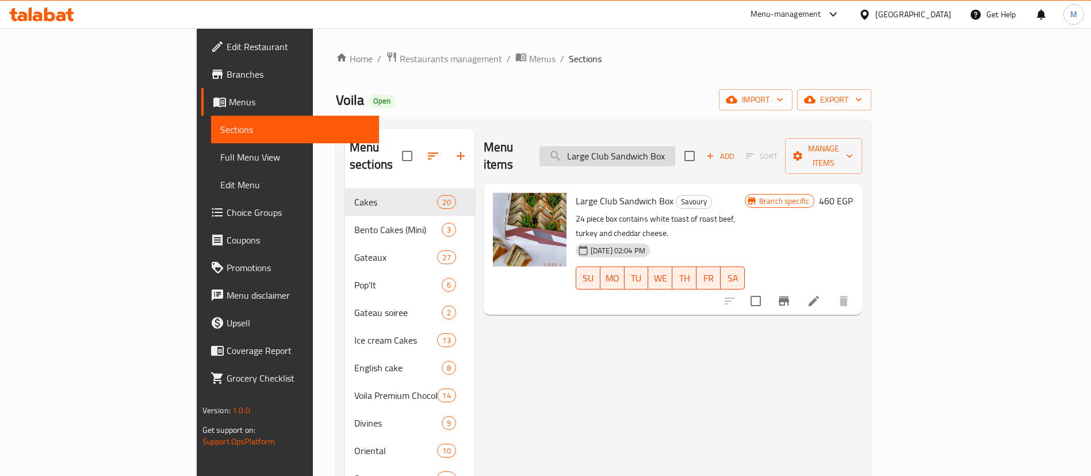
click at [675, 146] on input "Large Club Sandwich Box" at bounding box center [608, 156] width 136 height 20
paste input "Shawarma Rolls Dish"
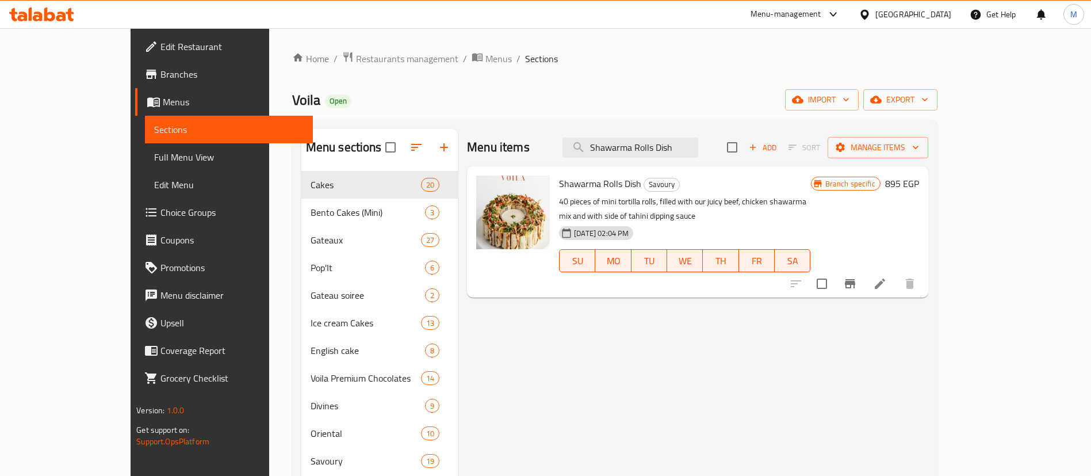
type input "Shawarma Rolls Dish"
click at [857, 277] on icon "Branch-specific-item" at bounding box center [850, 284] width 14 height 14
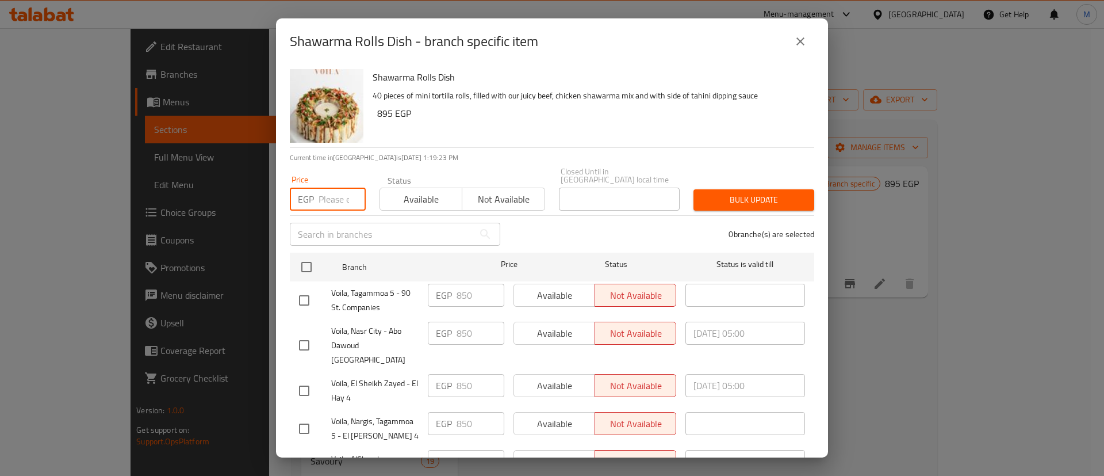
click at [335, 189] on input "number" at bounding box center [342, 199] width 47 height 23
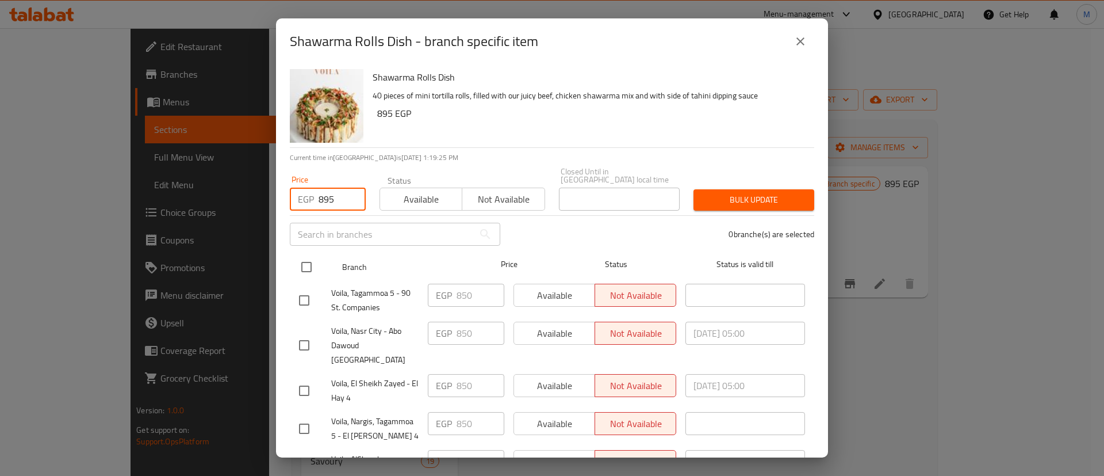
type input "895"
click at [309, 257] on input "checkbox" at bounding box center [307, 267] width 24 height 24
checkbox input "true"
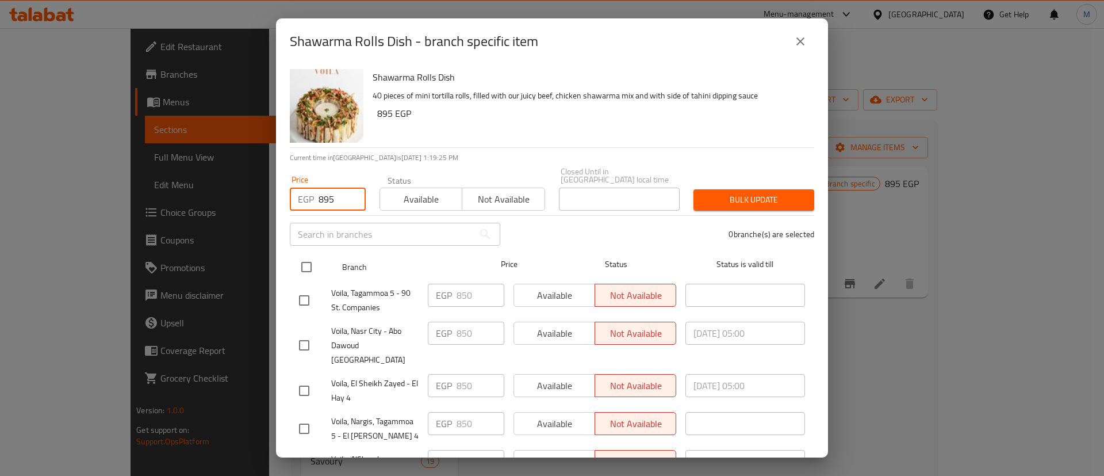
checkbox input "true"
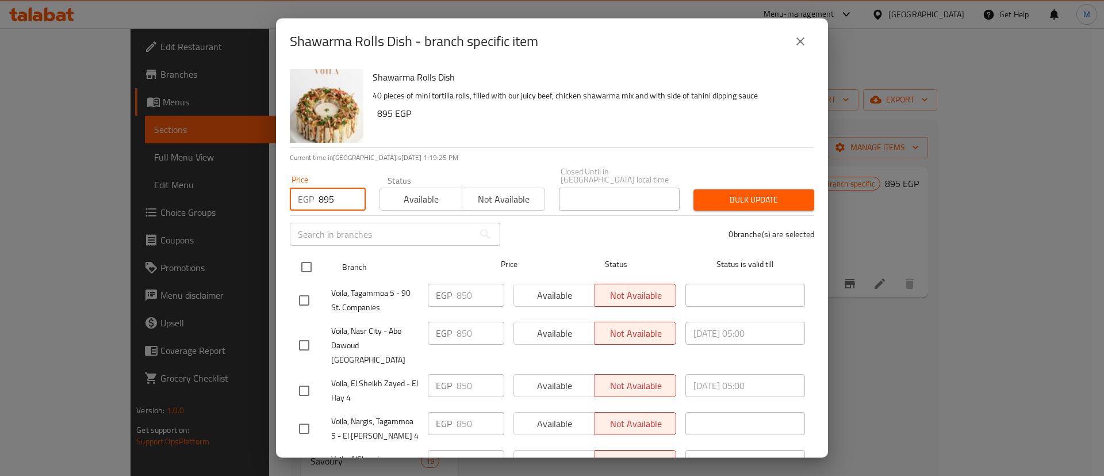
checkbox input "true"
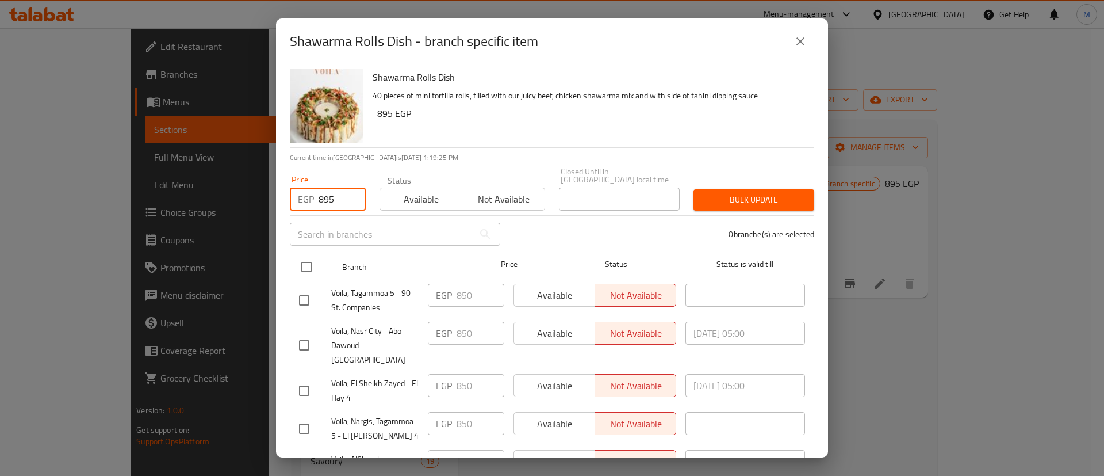
checkbox input "true"
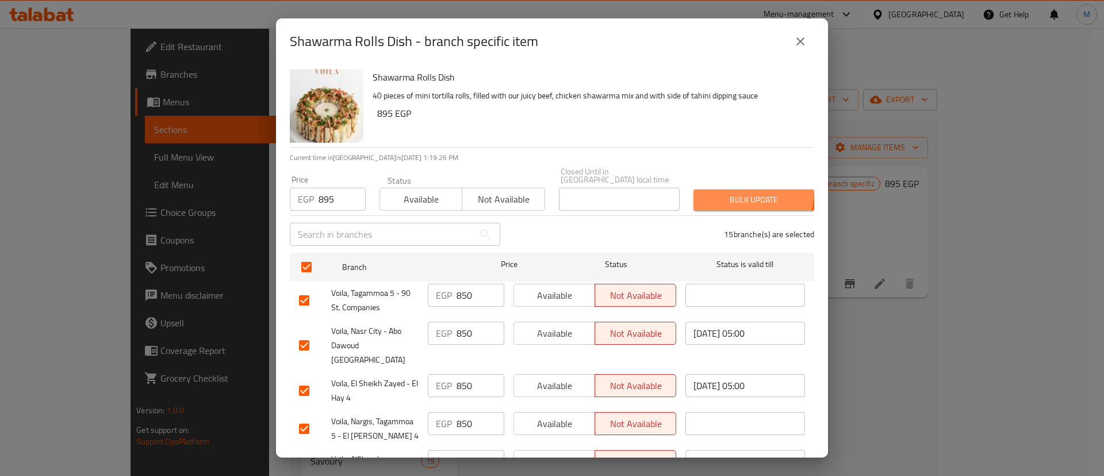
click at [726, 189] on button "Bulk update" at bounding box center [754, 199] width 121 height 21
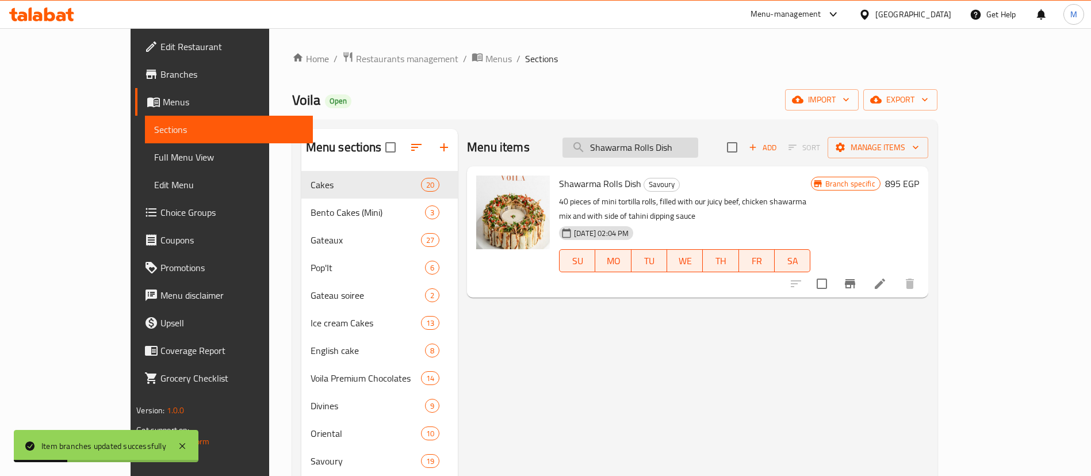
click at [698, 144] on input "Shawarma Rolls Dish" at bounding box center [631, 147] width 136 height 20
paste input "Chicken Shawarma Roll 40 pcs"
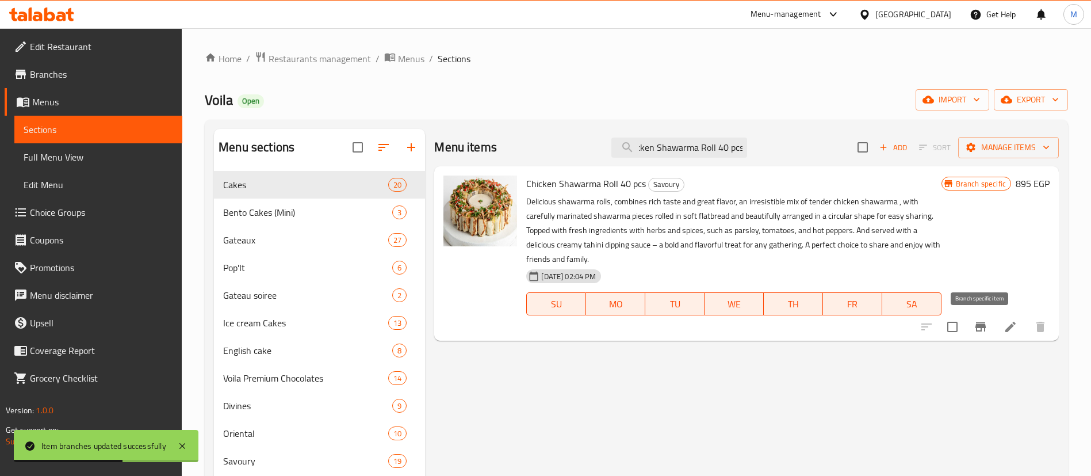
type input "Chicken Shawarma Roll 40 pcs"
click at [978, 324] on icon "Branch-specific-item" at bounding box center [981, 326] width 10 height 9
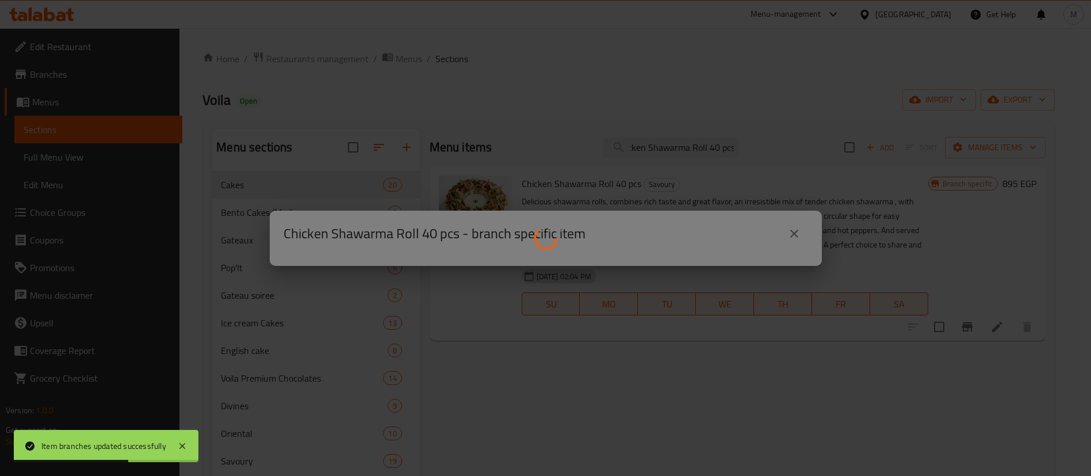
scroll to position [0, 0]
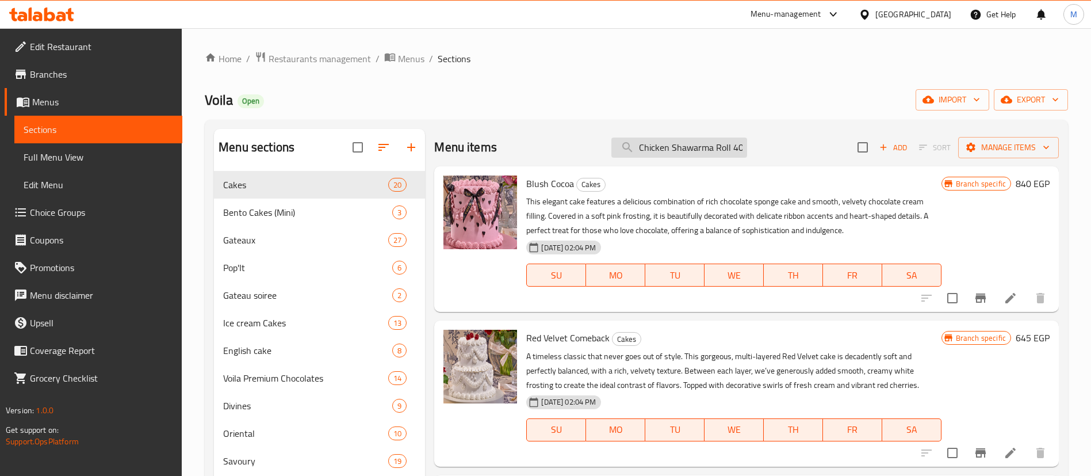
click at [700, 152] on input "Chicken Shawarma Roll 40 pcs" at bounding box center [679, 147] width 136 height 20
click at [678, 157] on input "Chicken Shawarma Roll 40 pcs" at bounding box center [679, 147] width 136 height 20
click at [686, 142] on input "search" at bounding box center [679, 147] width 136 height 20
paste input "Chicken Shawarma Roll 40 pcs"
type input "Chicken Shawarma Roll 40 pcs"
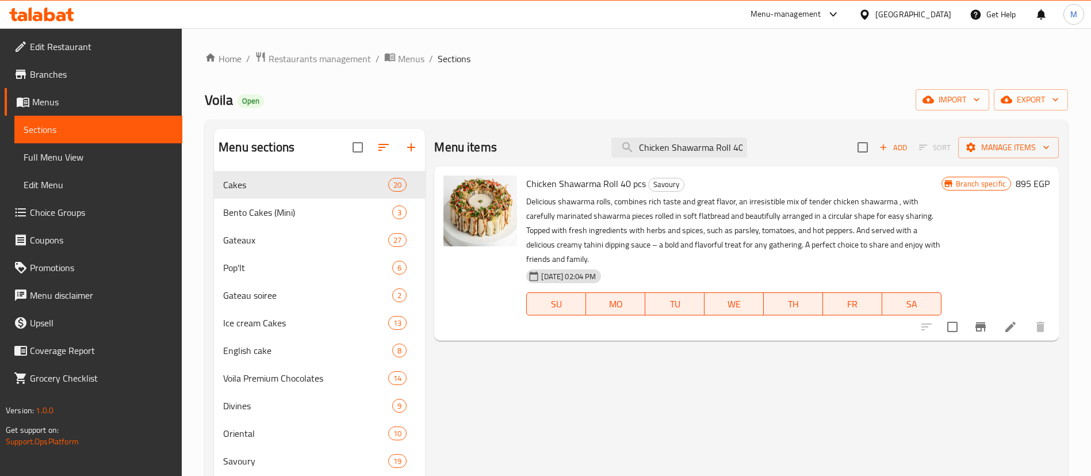
click at [697, 366] on div "Menu items Chicken Shawarma Roll 40 pcs Add Sort Manage items Chicken Shawarma …" at bounding box center [742, 367] width 634 height 476
click at [984, 340] on div at bounding box center [984, 327] width 142 height 28
click at [984, 331] on icon "Branch-specific-item" at bounding box center [981, 326] width 10 height 9
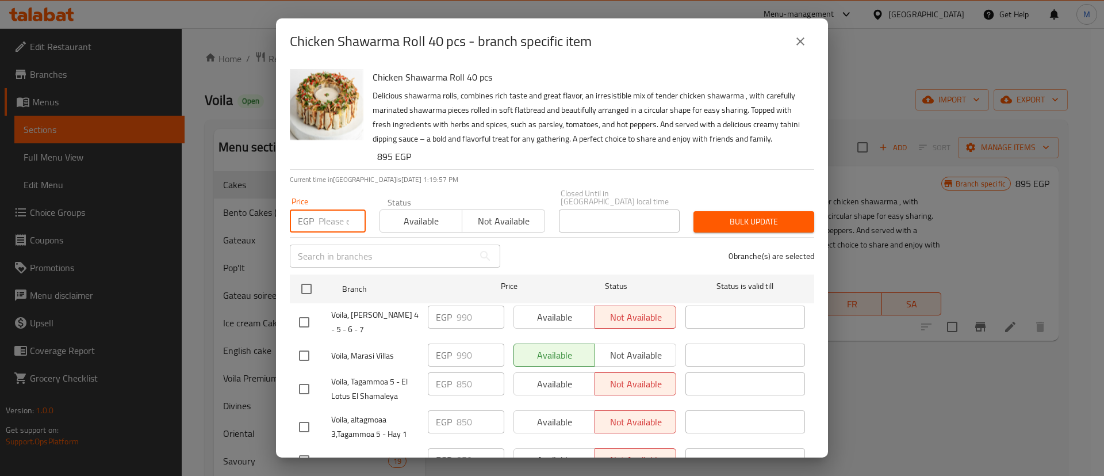
click at [331, 228] on input "number" at bounding box center [342, 220] width 47 height 23
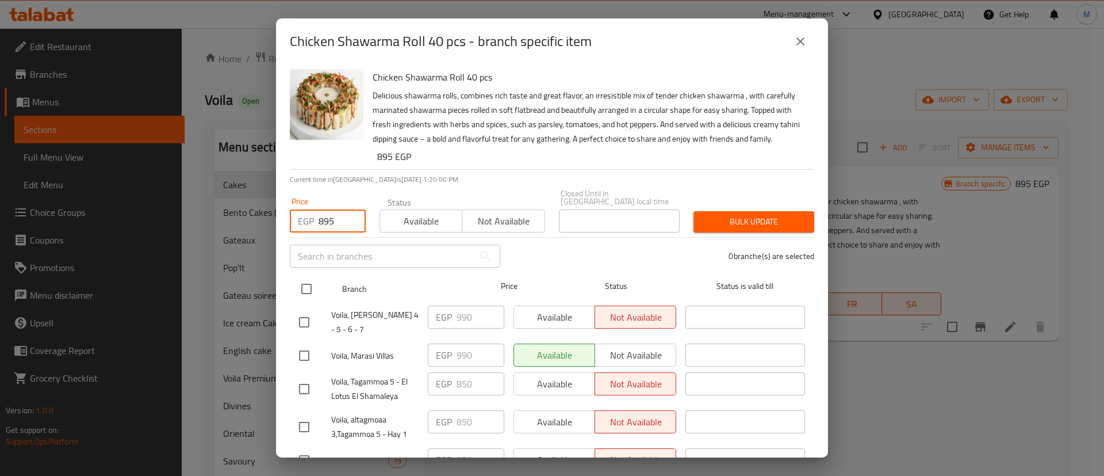
type input "895"
click at [301, 300] on input "checkbox" at bounding box center [307, 289] width 24 height 24
checkbox input "true"
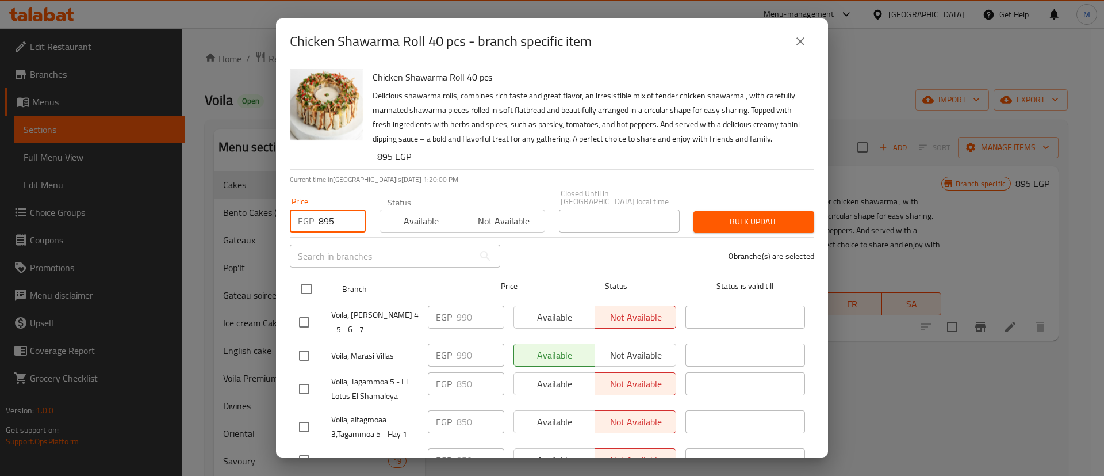
checkbox input "true"
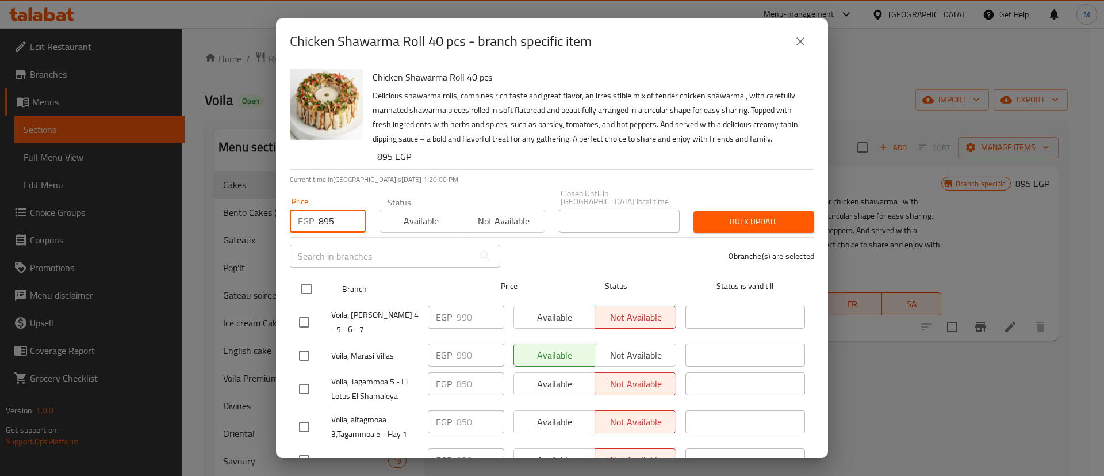
checkbox input "true"
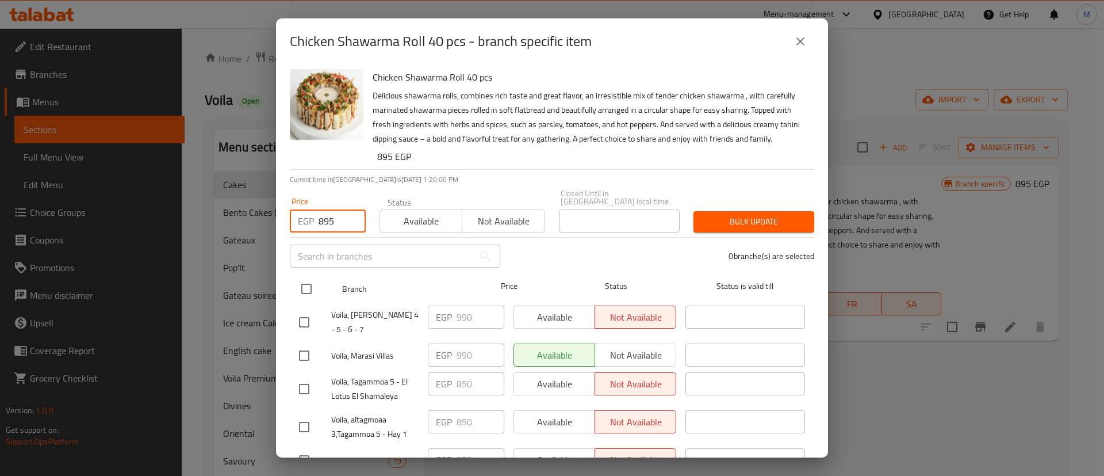
checkbox input "true"
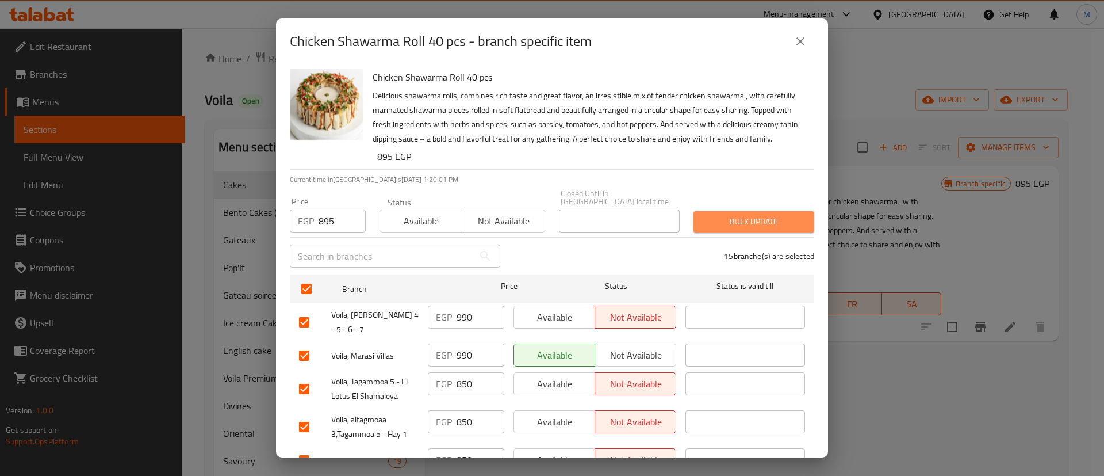
click at [781, 232] on button "Bulk update" at bounding box center [754, 221] width 121 height 21
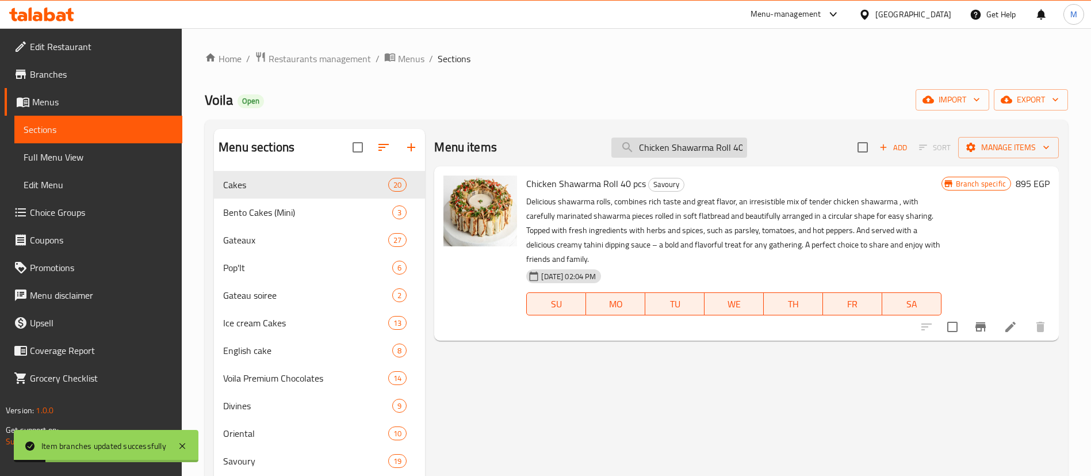
click at [689, 147] on input "Chicken Shawarma Roll 40 pcs" at bounding box center [679, 147] width 136 height 20
paste input "Smoked salmon torte"
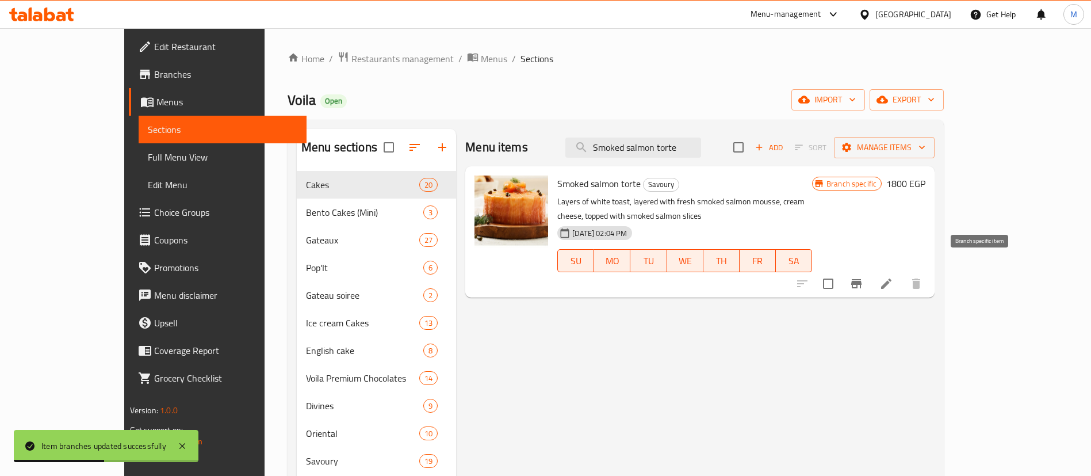
type input "Smoked salmon torte"
click at [863, 277] on icon "Branch-specific-item" at bounding box center [857, 284] width 14 height 14
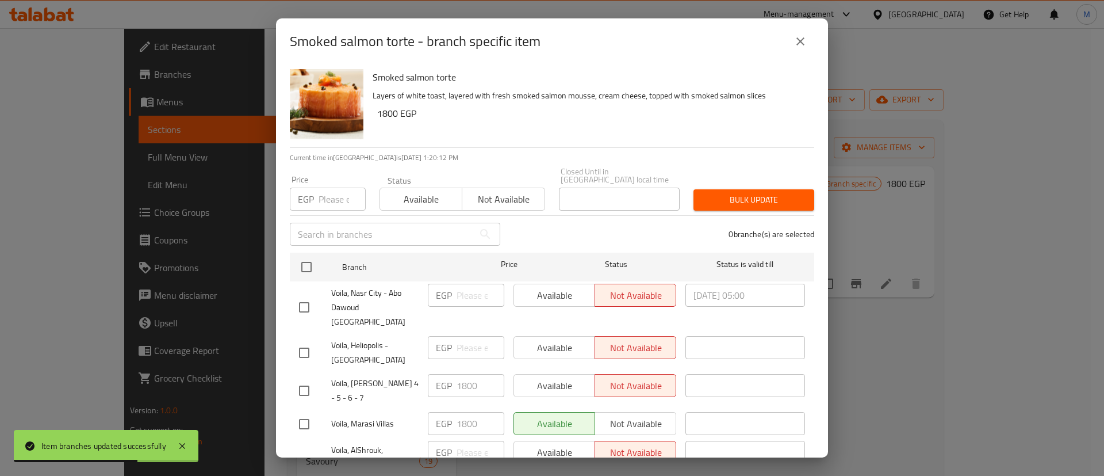
click at [332, 193] on input "number" at bounding box center [342, 199] width 47 height 23
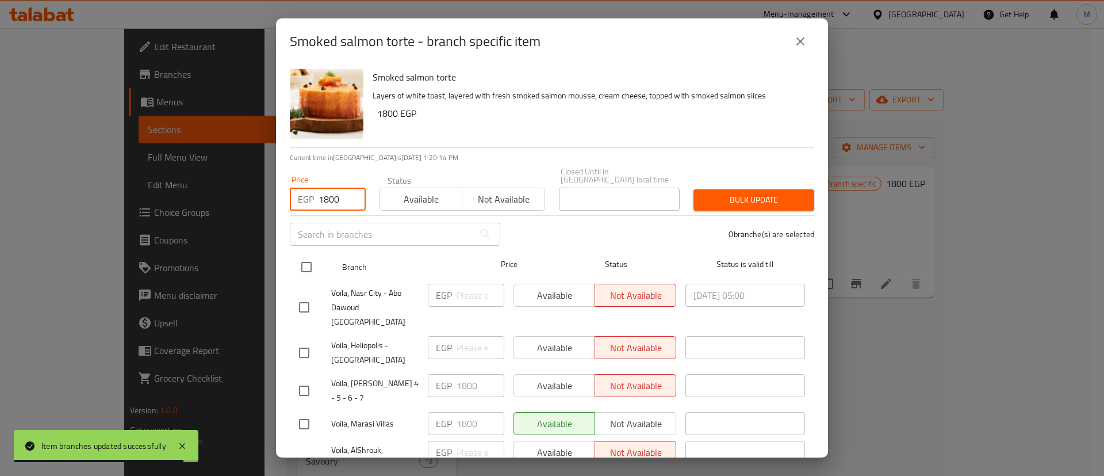
type input "1800"
click at [310, 260] on input "checkbox" at bounding box center [307, 267] width 24 height 24
checkbox input "true"
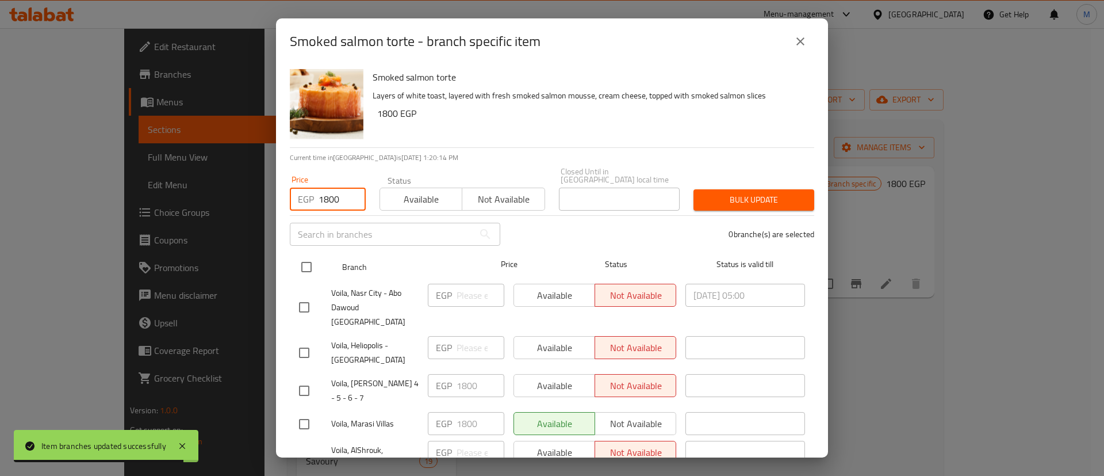
checkbox input "true"
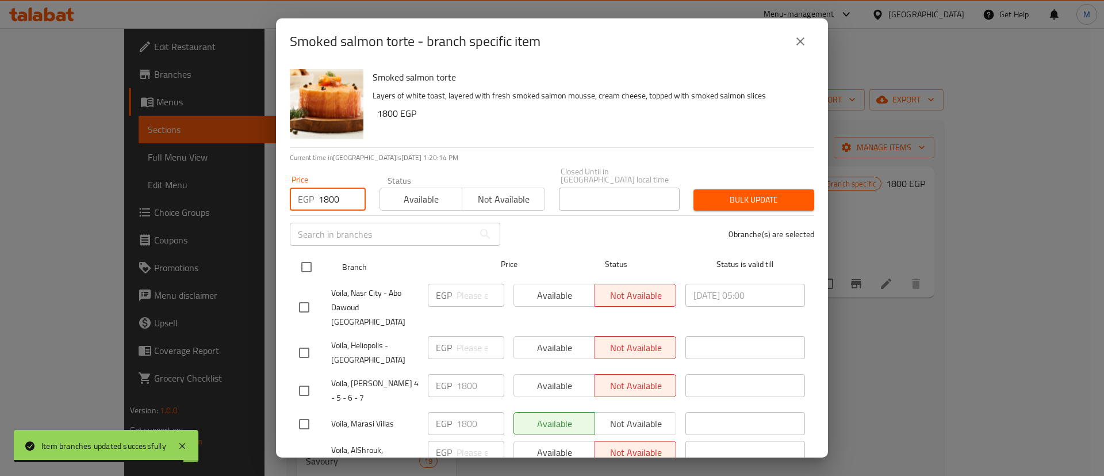
checkbox input "true"
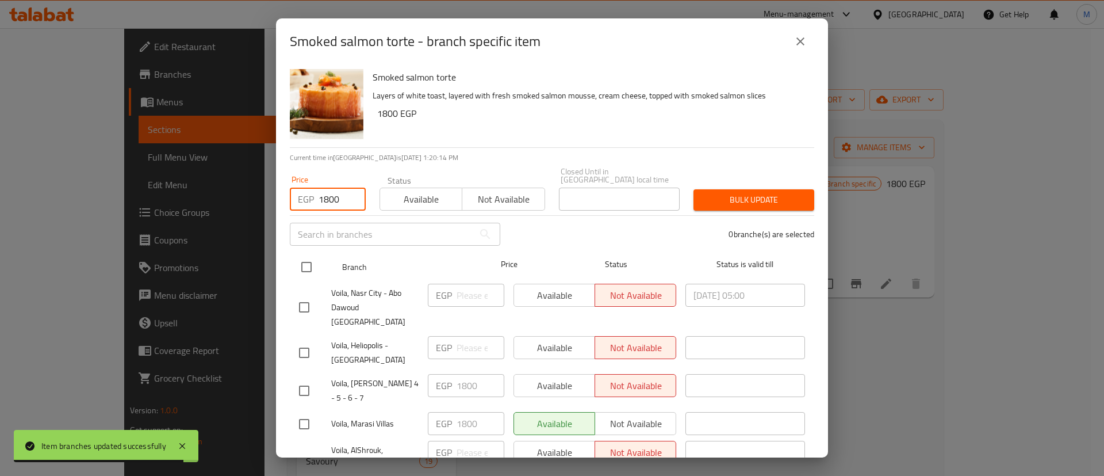
checkbox input "true"
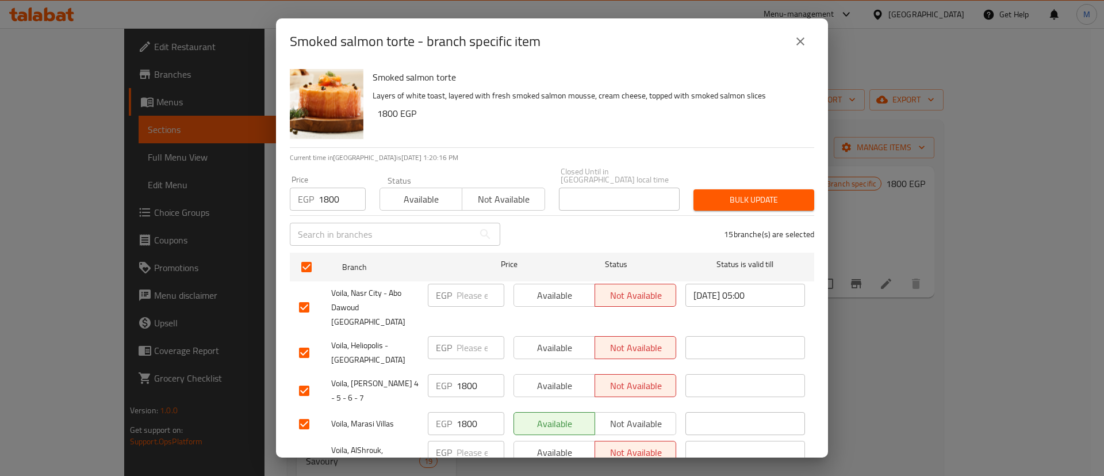
click at [712, 193] on span "Bulk update" at bounding box center [754, 200] width 102 height 14
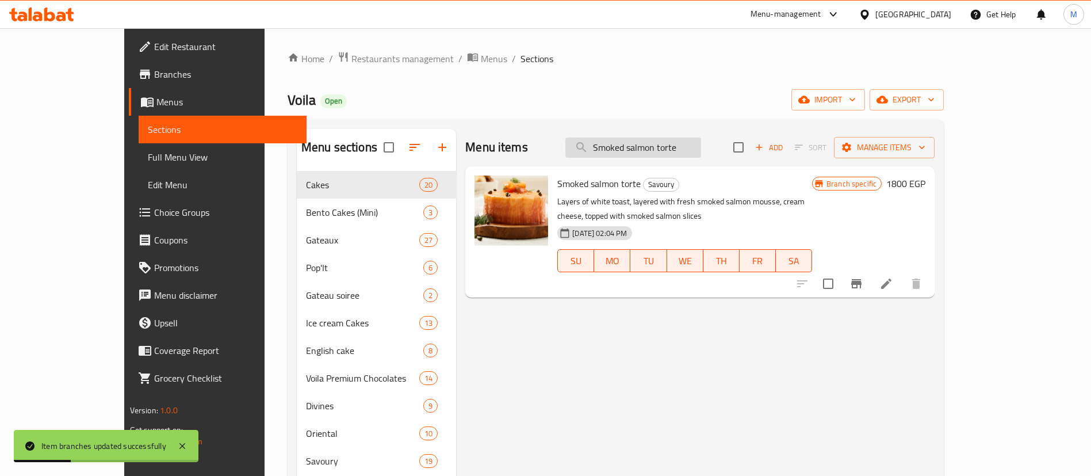
click at [691, 145] on input "Smoked salmon torte" at bounding box center [633, 147] width 136 height 20
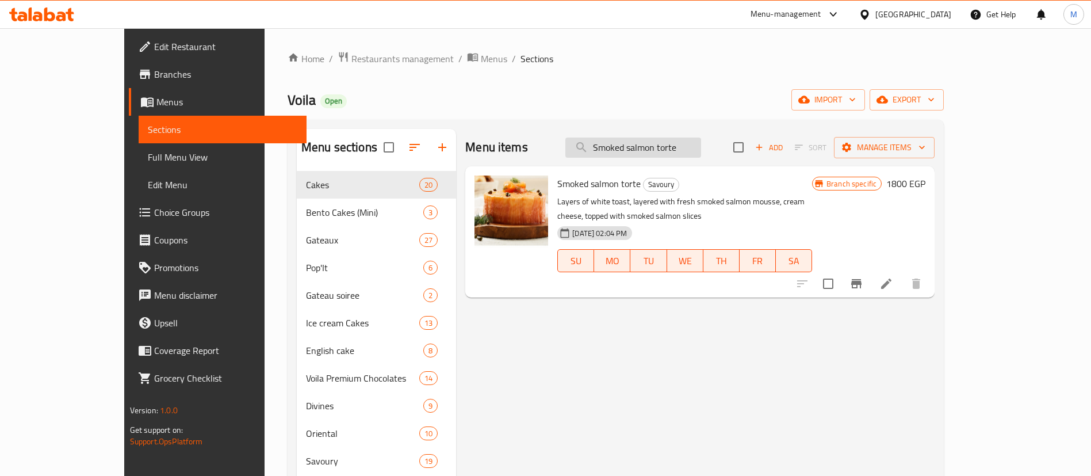
paste input "hawarma Rolls Dish"
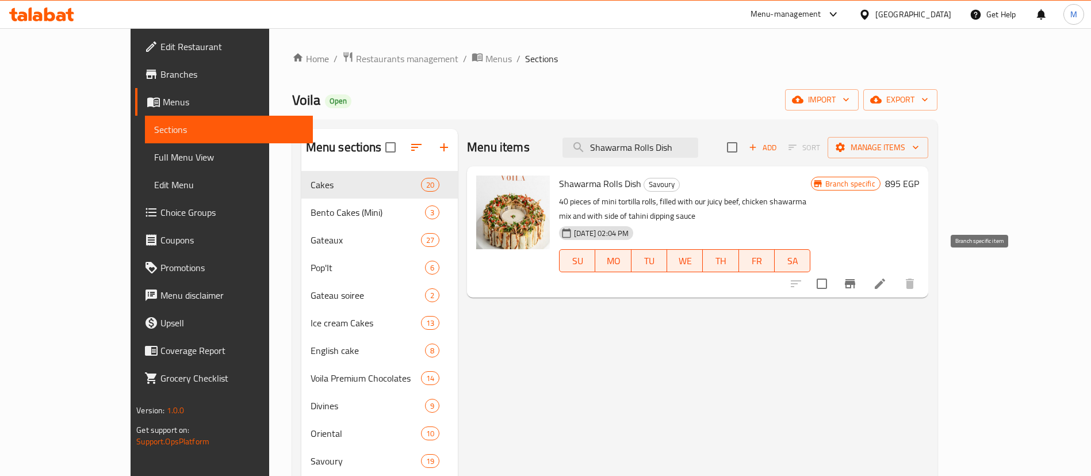
type input "Shawarma Rolls Dish"
click at [855, 279] on icon "Branch-specific-item" at bounding box center [850, 283] width 10 height 9
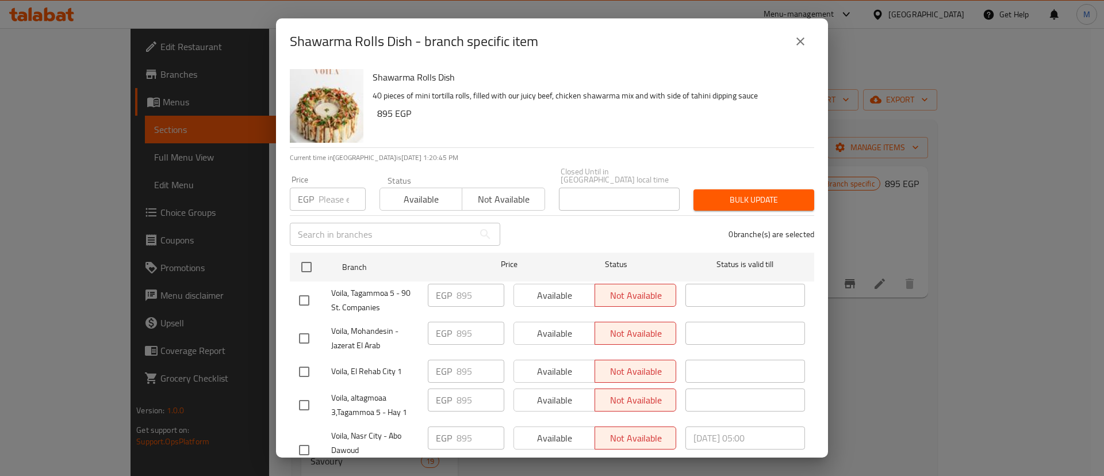
click at [802, 47] on icon "close" at bounding box center [801, 42] width 14 height 14
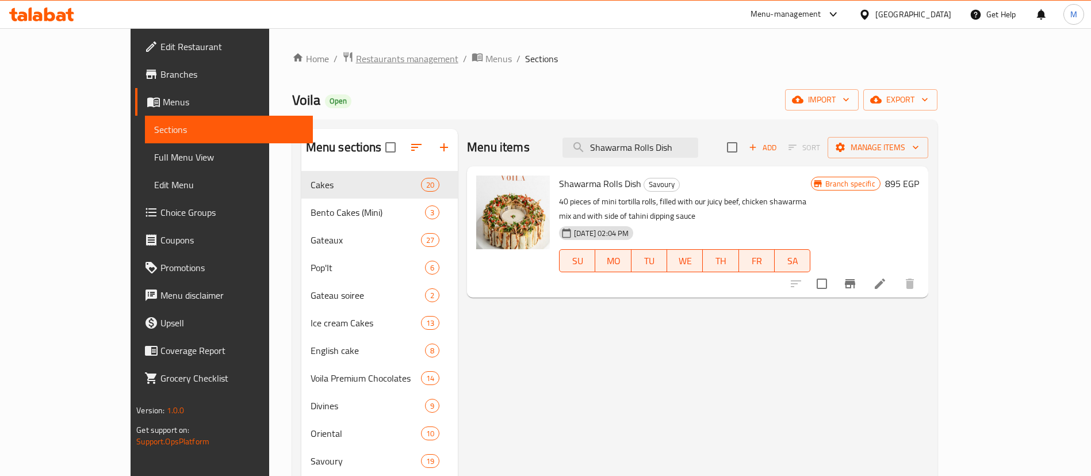
click at [356, 58] on span "Restaurants management" at bounding box center [407, 59] width 102 height 14
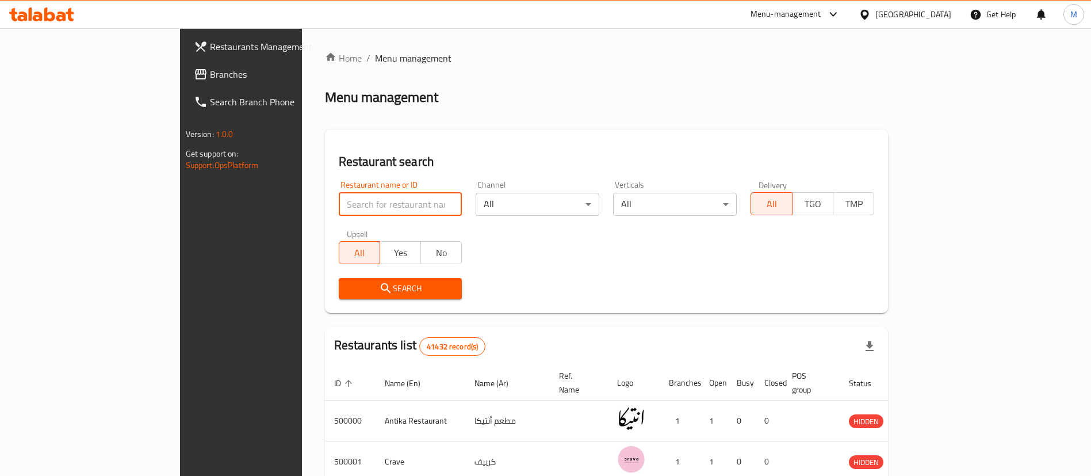
click at [339, 195] on input "search" at bounding box center [401, 204] width 124 height 23
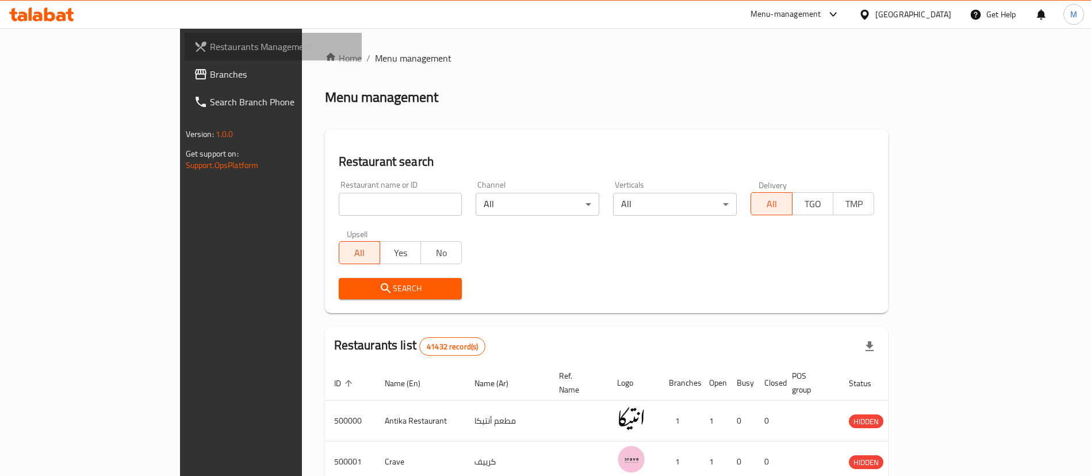
click at [210, 47] on span "Restaurants Management" at bounding box center [281, 47] width 143 height 14
